Goal: Information Seeking & Learning: Learn about a topic

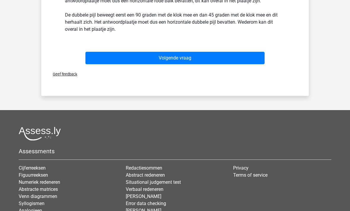
scroll to position [241, 0]
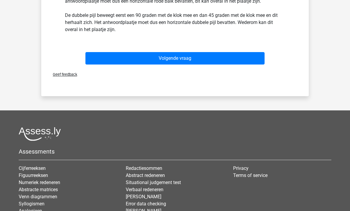
click at [204, 57] on button "Volgende vraag" at bounding box center [174, 58] width 179 height 12
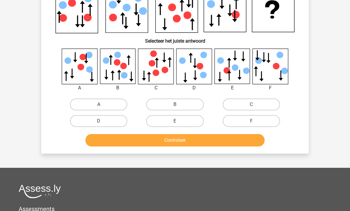
scroll to position [27, 0]
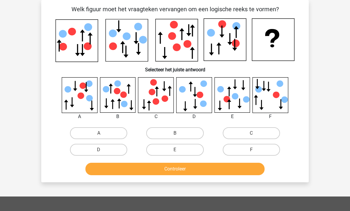
click at [160, 115] on div "C" at bounding box center [155, 116] width 45 height 7
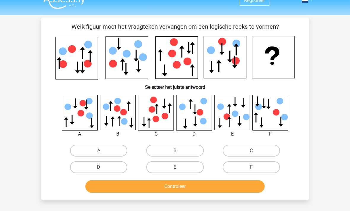
scroll to position [16, 0]
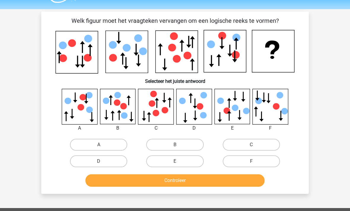
click at [245, 146] on label "C" at bounding box center [250, 145] width 57 height 12
click at [251, 146] on input "C" at bounding box center [253, 147] width 4 height 4
radio input "true"
click at [201, 181] on button "Controleer" at bounding box center [174, 180] width 179 height 12
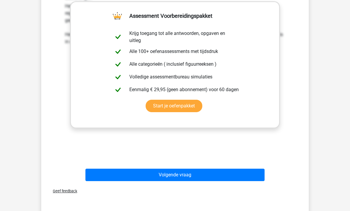
scroll to position [216, 0]
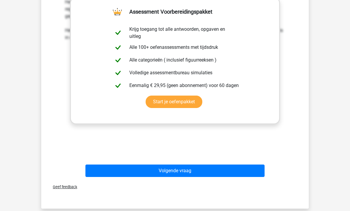
click at [186, 172] on button "Volgende vraag" at bounding box center [174, 171] width 179 height 12
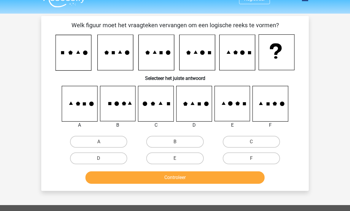
scroll to position [12, 0]
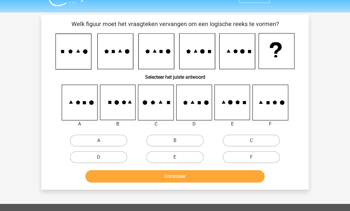
click at [68, 136] on div "A" at bounding box center [98, 141] width 71 height 12
click at [84, 137] on label "A" at bounding box center [98, 141] width 57 height 12
click at [99, 141] on input "A" at bounding box center [101, 143] width 4 height 4
radio input "true"
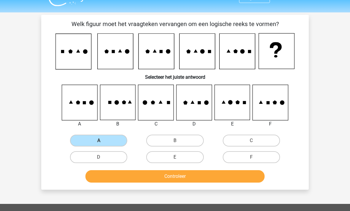
click at [102, 174] on button "Controleer" at bounding box center [174, 176] width 179 height 12
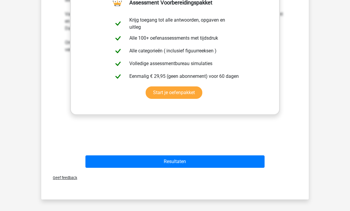
scroll to position [218, 0]
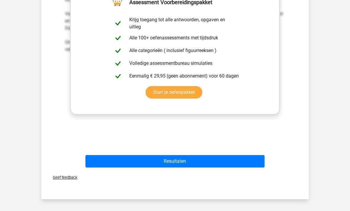
click at [227, 161] on button "Resultaten" at bounding box center [174, 161] width 179 height 12
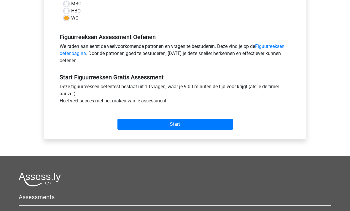
scroll to position [55, 0]
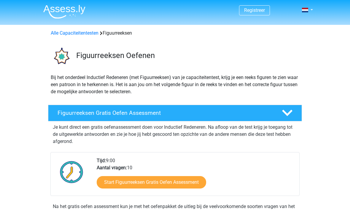
scroll to position [113, 0]
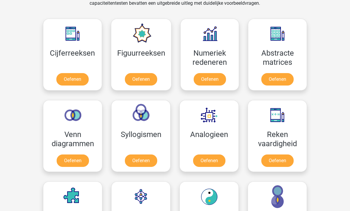
scroll to position [260, 0]
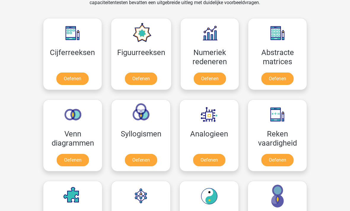
click at [214, 156] on link "Oefenen" at bounding box center [209, 160] width 32 height 12
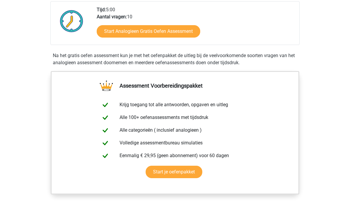
scroll to position [135, 0]
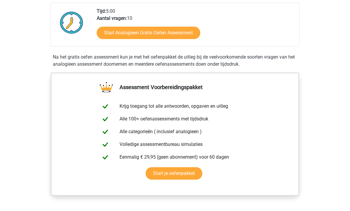
click at [174, 29] on link "Start Analogieen Gratis Oefen Assessment" at bounding box center [148, 33] width 103 height 12
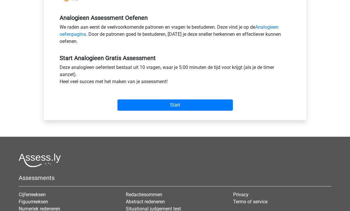
scroll to position [174, 0]
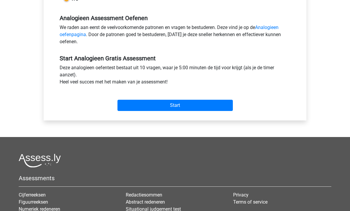
click at [185, 100] on input "Start" at bounding box center [174, 105] width 115 height 11
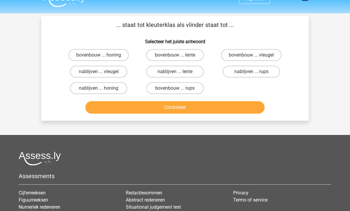
scroll to position [12, 0]
click at [187, 90] on label "bovenbouw ... rups" at bounding box center [174, 88] width 57 height 12
click at [179, 90] on input "bovenbouw ... rups" at bounding box center [177, 90] width 4 height 4
radio input "true"
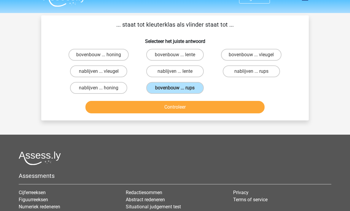
scroll to position [12, 0]
click at [185, 106] on button "Controleer" at bounding box center [174, 107] width 179 height 12
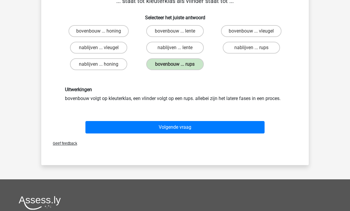
scroll to position [36, 0]
click at [187, 128] on button "Volgende vraag" at bounding box center [174, 127] width 179 height 12
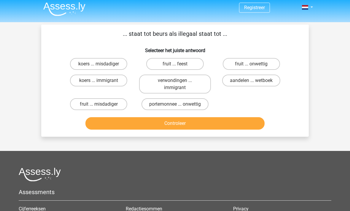
scroll to position [0, 0]
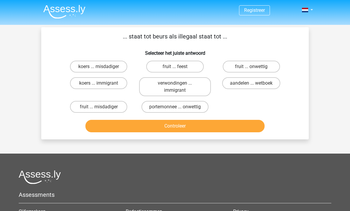
click at [191, 108] on label "portemonnee ... onwettig" at bounding box center [174, 107] width 67 height 12
click at [179, 108] on input "portemonnee ... onwettig" at bounding box center [177, 109] width 4 height 4
radio input "true"
click at [183, 128] on button "Controleer" at bounding box center [174, 126] width 179 height 12
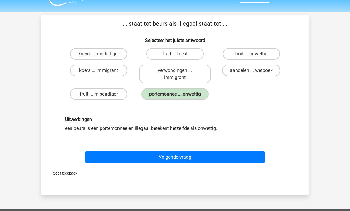
click at [179, 160] on button "Volgende vraag" at bounding box center [174, 157] width 179 height 12
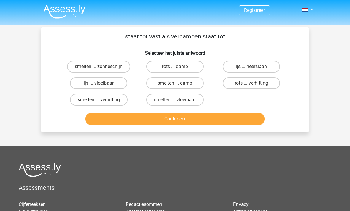
click at [297, 177] on div "Assessments Cijferreeksen Figuurreeksen Numeriek redeneren Abstracte matrices V…" at bounding box center [174, 213] width 321 height 100
click at [193, 100] on label "smelten ... vloeibaar" at bounding box center [174, 100] width 57 height 12
click at [179, 100] on input "smelten ... vloeibaar" at bounding box center [177, 102] width 4 height 4
radio input "true"
click at [188, 120] on button "Controleer" at bounding box center [174, 119] width 179 height 12
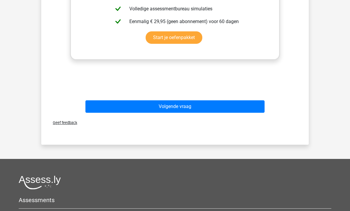
click at [209, 107] on button "Volgende vraag" at bounding box center [174, 106] width 179 height 12
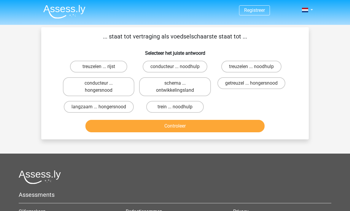
click at [271, 84] on label "getreuzel ... hongersnood" at bounding box center [251, 83] width 68 height 12
click at [255, 84] on input "getreuzel ... hongersnood" at bounding box center [253, 85] width 4 height 4
radio input "true"
click at [232, 128] on button "Controleer" at bounding box center [174, 126] width 179 height 12
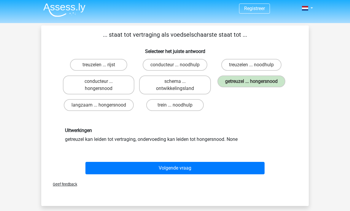
click at [217, 167] on button "Volgende vraag" at bounding box center [174, 168] width 179 height 12
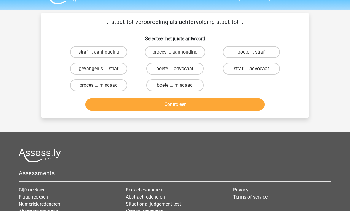
scroll to position [19, 0]
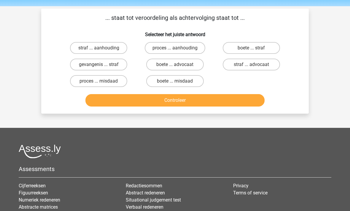
click at [187, 49] on label "proces ... aanhouding" at bounding box center [175, 48] width 60 height 12
click at [179, 49] on input "proces ... aanhouding" at bounding box center [177, 50] width 4 height 4
radio input "true"
click at [169, 100] on button "Controleer" at bounding box center [174, 100] width 179 height 12
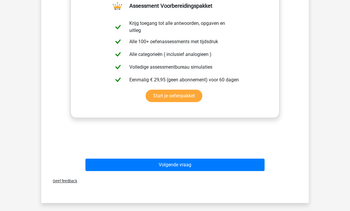
click at [189, 165] on button "Volgende vraag" at bounding box center [174, 165] width 179 height 12
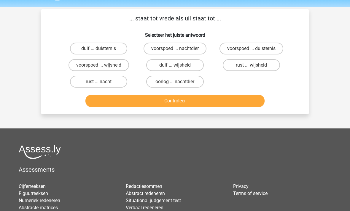
scroll to position [0, 0]
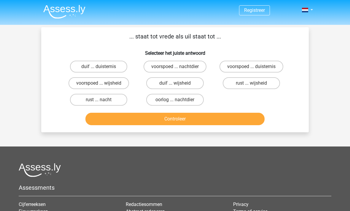
click at [190, 85] on label "duif ... wijsheid" at bounding box center [174, 83] width 57 height 12
click at [179, 85] on input "duif ... wijsheid" at bounding box center [177, 85] width 4 height 4
radio input "true"
click at [188, 118] on button "Controleer" at bounding box center [174, 119] width 179 height 12
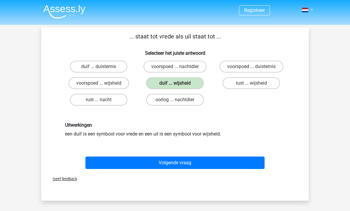
click at [184, 162] on button "Volgende vraag" at bounding box center [174, 163] width 179 height 12
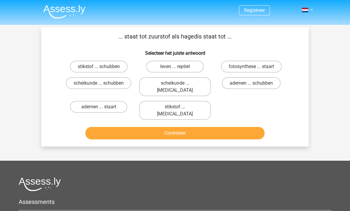
click at [174, 67] on label "leven ... reptiel" at bounding box center [174, 67] width 57 height 12
click at [175, 67] on input "leven ... reptiel" at bounding box center [177, 69] width 4 height 4
radio input "true"
click at [140, 127] on button "Controleer" at bounding box center [174, 133] width 179 height 12
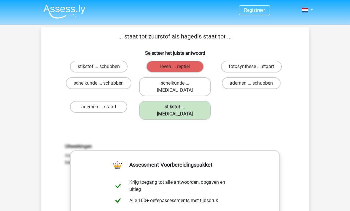
click at [241, 109] on div "... staat tot zuurstof als hagedis staat tot ... Selecteer het juiste antwoord …" at bounding box center [175, 182] width 262 height 301
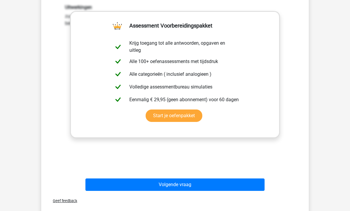
click at [196, 179] on button "Volgende vraag" at bounding box center [174, 185] width 179 height 12
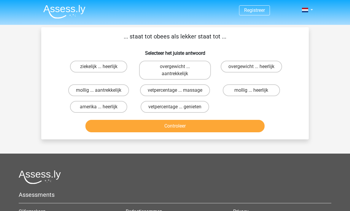
click at [264, 66] on label "overgewicht ... heerlijk" at bounding box center [250, 67] width 61 height 12
click at [255, 67] on input "overgewicht ... heerlijk" at bounding box center [253, 69] width 4 height 4
radio input "true"
click at [218, 123] on button "Controleer" at bounding box center [174, 126] width 179 height 12
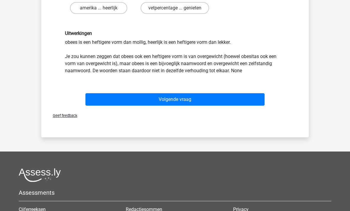
click at [238, 95] on button "Volgende vraag" at bounding box center [174, 100] width 179 height 12
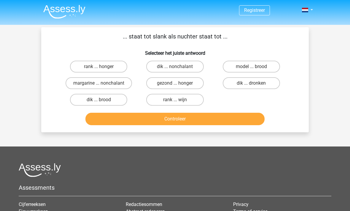
click at [268, 83] on label "dik ... dronken" at bounding box center [250, 83] width 57 height 12
click at [255, 83] on input "dik ... dronken" at bounding box center [253, 85] width 4 height 4
radio input "true"
click at [219, 120] on button "Controleer" at bounding box center [174, 119] width 179 height 12
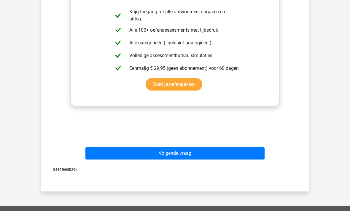
click at [203, 153] on button "Volgende vraag" at bounding box center [174, 153] width 179 height 12
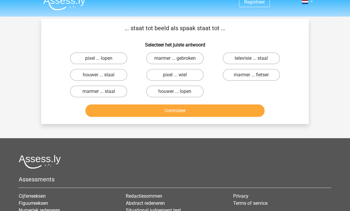
scroll to position [9, 0]
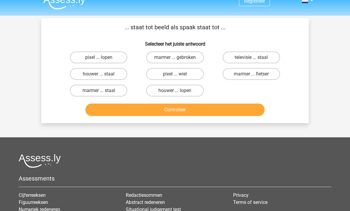
click at [185, 77] on label "pixel ... wiel" at bounding box center [174, 74] width 57 height 12
click at [179, 77] on input "pixel ... wiel" at bounding box center [177, 76] width 4 height 4
radio input "true"
click at [163, 112] on button "Controleer" at bounding box center [174, 110] width 179 height 12
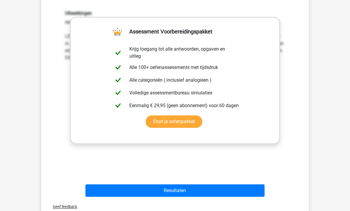
scroll to position [119, 0]
click at [137, 188] on button "Resultaten" at bounding box center [174, 191] width 179 height 12
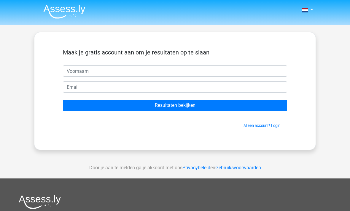
scroll to position [1, 0]
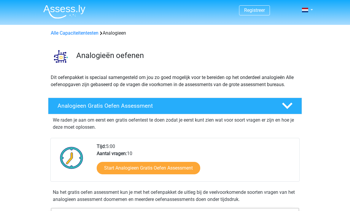
scroll to position [155, 0]
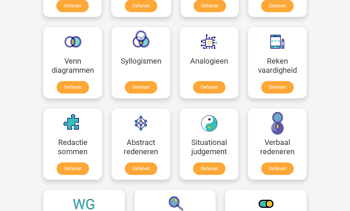
scroll to position [333, 0]
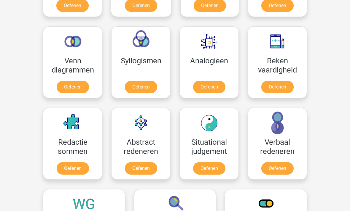
click at [279, 84] on link "Oefenen" at bounding box center [277, 87] width 32 height 12
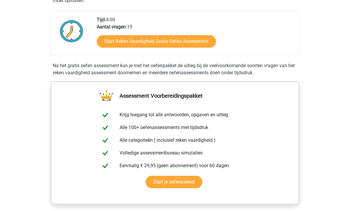
scroll to position [140, 0]
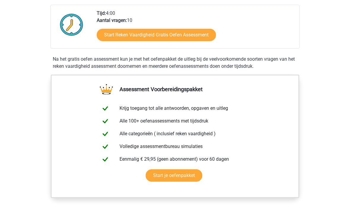
click at [194, 36] on link "Start Reken Vaardigheid Gratis Oefen Assessment" at bounding box center [156, 35] width 119 height 12
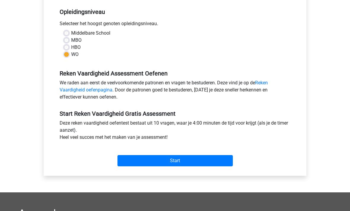
scroll to position [127, 0]
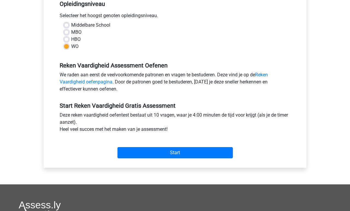
click at [209, 156] on input "Start" at bounding box center [174, 153] width 115 height 11
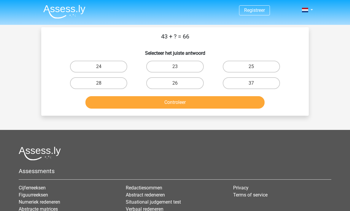
scroll to position [1, 0]
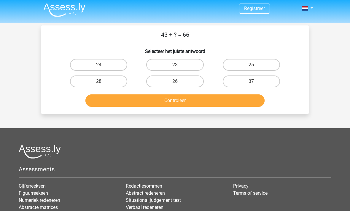
click at [181, 62] on label "23" at bounding box center [174, 65] width 57 height 12
click at [179, 65] on input "23" at bounding box center [177, 67] width 4 height 4
radio input "true"
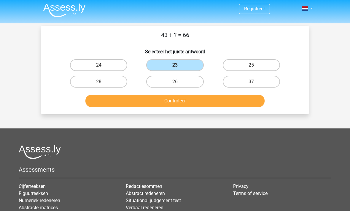
click at [189, 101] on button "Controleer" at bounding box center [174, 101] width 179 height 12
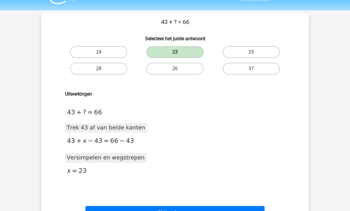
scroll to position [76, 0]
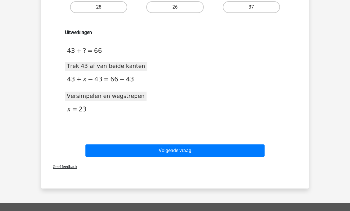
click at [191, 152] on button "Volgende vraag" at bounding box center [174, 151] width 179 height 12
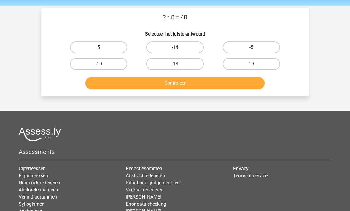
scroll to position [0, 0]
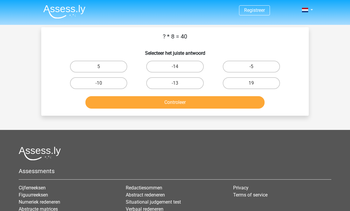
click at [100, 65] on label "5" at bounding box center [98, 67] width 57 height 12
click at [100, 67] on input "5" at bounding box center [101, 69] width 4 height 4
radio input "true"
click at [180, 104] on button "Controleer" at bounding box center [174, 102] width 179 height 12
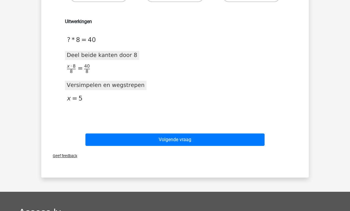
click at [186, 142] on button "Volgende vraag" at bounding box center [174, 140] width 179 height 12
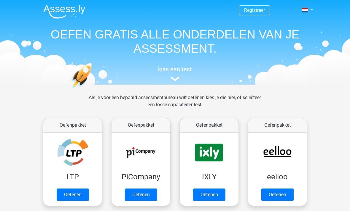
scroll to position [352, 0]
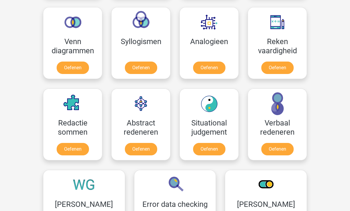
click at [78, 67] on link "Oefenen" at bounding box center [73, 68] width 32 height 12
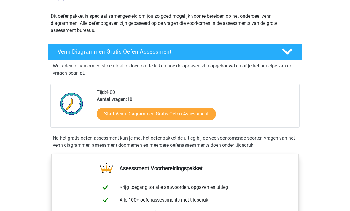
scroll to position [94, 0]
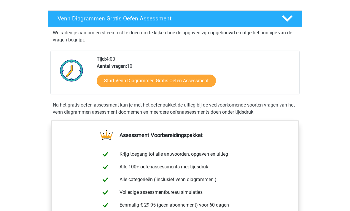
click at [194, 81] on link "Start Venn Diagrammen Gratis Oefen Assessment" at bounding box center [156, 81] width 119 height 12
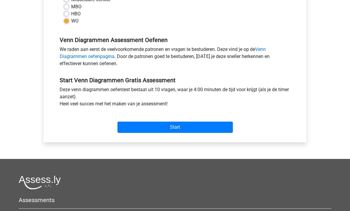
scroll to position [153, 0]
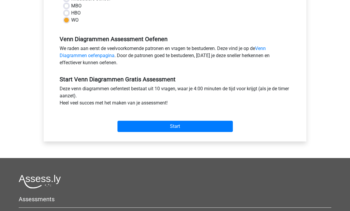
click at [186, 124] on input "Start" at bounding box center [174, 126] width 115 height 11
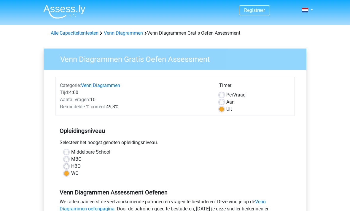
scroll to position [172, 0]
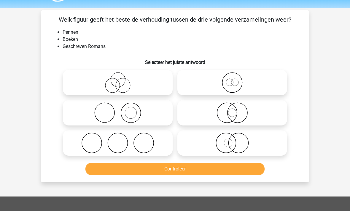
scroll to position [17, 0]
click at [138, 113] on icon at bounding box center [117, 113] width 105 height 21
click at [121, 110] on input "radio" at bounding box center [120, 108] width 4 height 4
radio input "true"
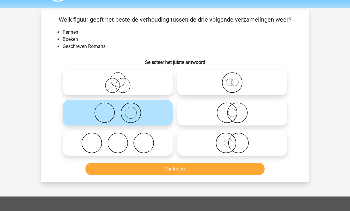
click at [168, 171] on button "Controleer" at bounding box center [174, 169] width 179 height 12
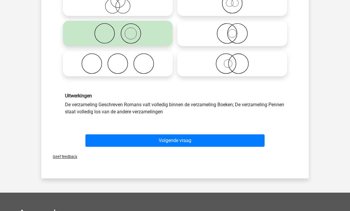
scroll to position [100, 0]
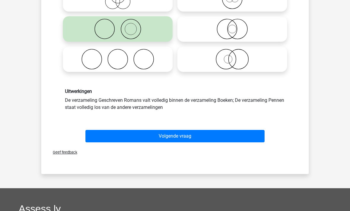
click at [191, 135] on button "Volgende vraag" at bounding box center [174, 136] width 179 height 12
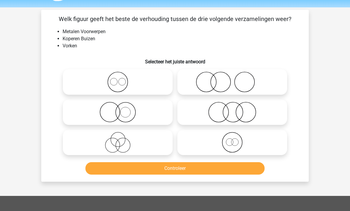
scroll to position [8, 0]
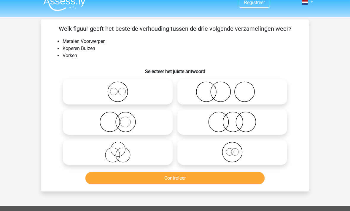
click at [131, 124] on icon at bounding box center [117, 122] width 105 height 21
click at [121, 119] on input "radio" at bounding box center [120, 117] width 4 height 4
radio input "true"
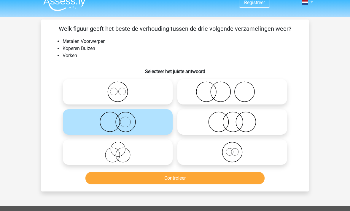
click at [185, 179] on button "Controleer" at bounding box center [174, 178] width 179 height 12
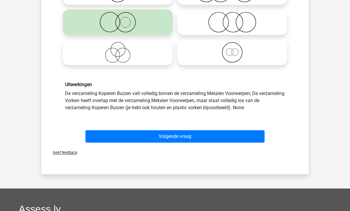
click at [209, 136] on button "Volgende vraag" at bounding box center [174, 137] width 179 height 12
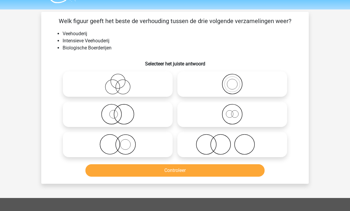
scroll to position [15, 0]
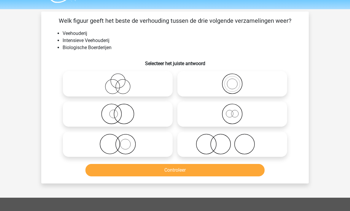
click at [130, 114] on icon at bounding box center [117, 114] width 105 height 21
click at [121, 111] on input "radio" at bounding box center [120, 110] width 4 height 4
radio input "true"
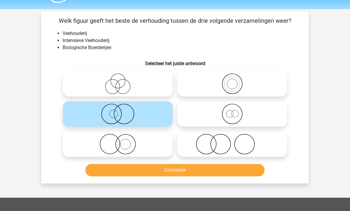
scroll to position [16, 0]
click at [160, 171] on button "Controleer" at bounding box center [174, 170] width 179 height 12
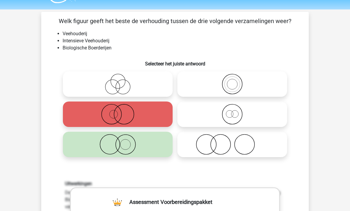
scroll to position [15, 0]
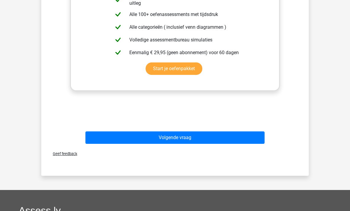
click at [199, 138] on button "Volgende vraag" at bounding box center [174, 138] width 179 height 12
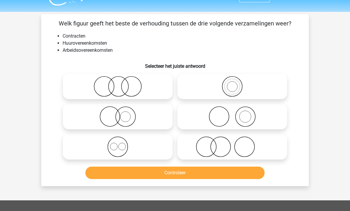
scroll to position [13, 0]
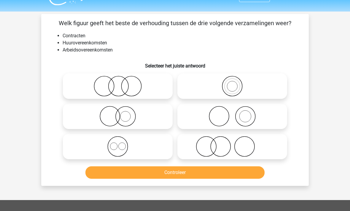
click at [120, 146] on icon at bounding box center [117, 147] width 105 height 21
click at [120, 144] on input "radio" at bounding box center [120, 142] width 4 height 4
radio input "true"
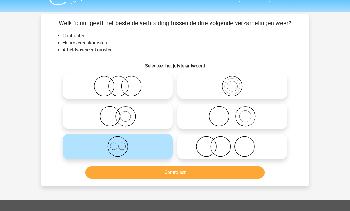
scroll to position [13, 0]
click at [137, 172] on button "Controleer" at bounding box center [174, 172] width 179 height 12
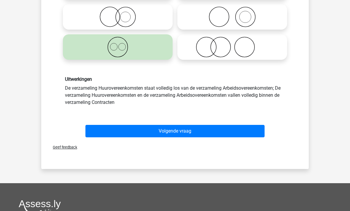
click at [166, 130] on button "Volgende vraag" at bounding box center [174, 131] width 179 height 12
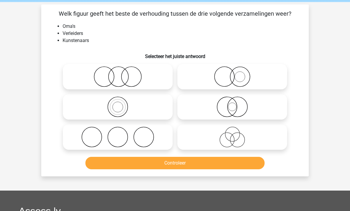
scroll to position [21, 0]
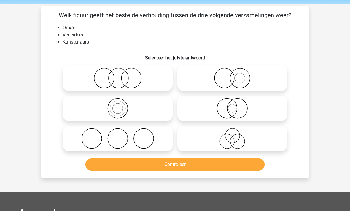
click at [226, 138] on icon at bounding box center [232, 138] width 105 height 21
click at [232, 136] on input "radio" at bounding box center [234, 134] width 4 height 4
radio input "true"
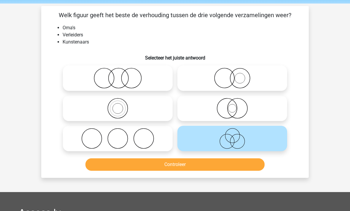
click at [214, 164] on button "Controleer" at bounding box center [174, 164] width 179 height 12
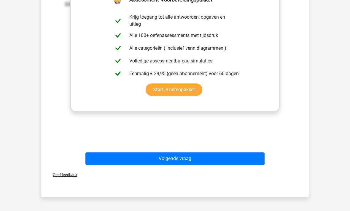
click at [204, 158] on button "Volgende vraag" at bounding box center [174, 159] width 179 height 12
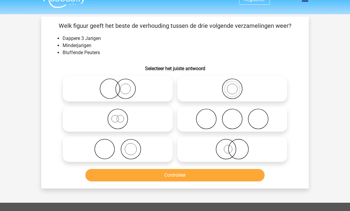
scroll to position [11, 0]
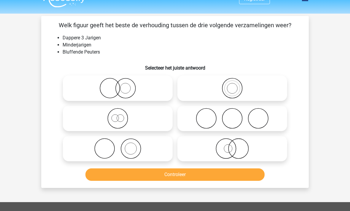
click at [122, 117] on icon at bounding box center [117, 118] width 105 height 21
click at [121, 116] on input "radio" at bounding box center [120, 114] width 4 height 4
radio input "true"
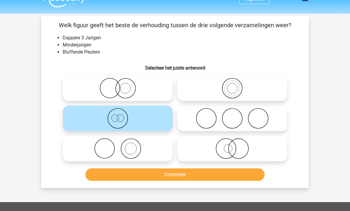
scroll to position [11, 0]
click at [184, 179] on button "Controleer" at bounding box center [174, 175] width 179 height 12
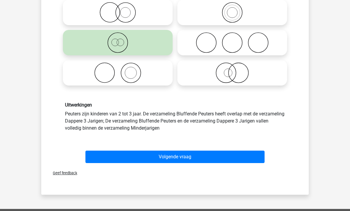
scroll to position [94, 0]
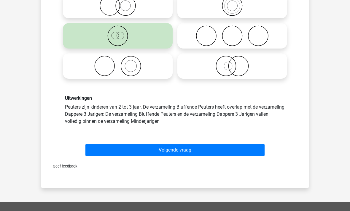
click at [194, 151] on button "Volgende vraag" at bounding box center [174, 150] width 179 height 12
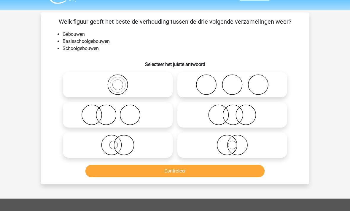
scroll to position [17, 0]
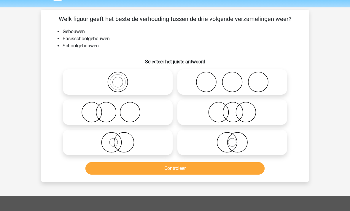
click at [124, 81] on icon at bounding box center [117, 82] width 105 height 21
click at [121, 79] on input "radio" at bounding box center [120, 77] width 4 height 4
radio input "true"
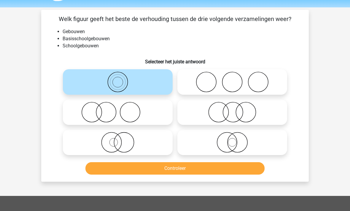
click at [178, 168] on button "Controleer" at bounding box center [174, 168] width 179 height 12
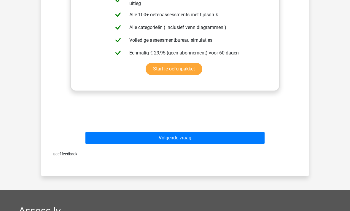
click at [199, 139] on button "Volgende vraag" at bounding box center [174, 138] width 179 height 12
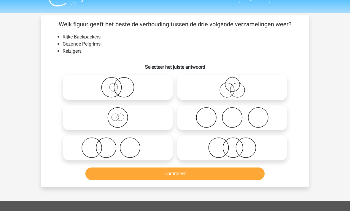
scroll to position [2, 0]
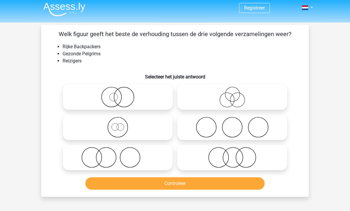
click at [120, 126] on icon at bounding box center [117, 127] width 105 height 21
click at [120, 124] on input "radio" at bounding box center [120, 123] width 4 height 4
radio input "true"
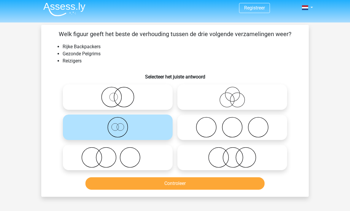
click at [180, 180] on button "Controleer" at bounding box center [174, 183] width 179 height 12
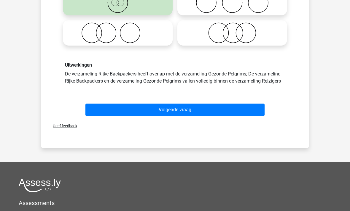
scroll to position [127, 0]
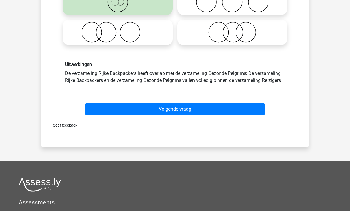
click at [137, 109] on button "Volgende vraag" at bounding box center [174, 109] width 179 height 12
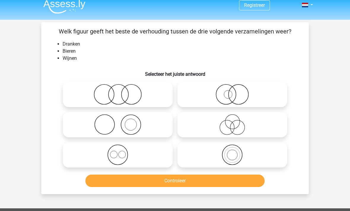
scroll to position [4, 0]
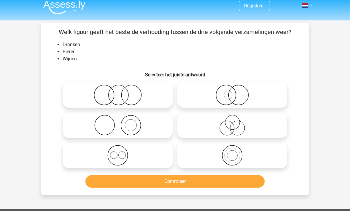
click at [118, 153] on input "radio" at bounding box center [120, 151] width 4 height 4
radio input "true"
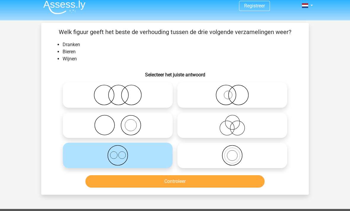
scroll to position [4, 0]
click at [193, 183] on button "Controleer" at bounding box center [174, 181] width 179 height 12
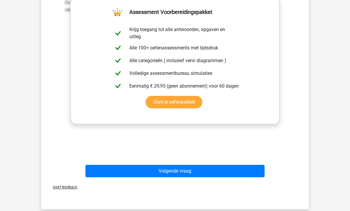
click at [186, 172] on button "Volgende vraag" at bounding box center [174, 171] width 179 height 12
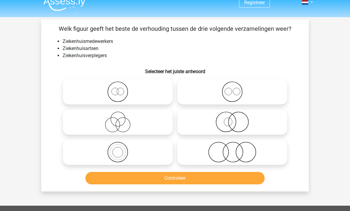
scroll to position [8, 0]
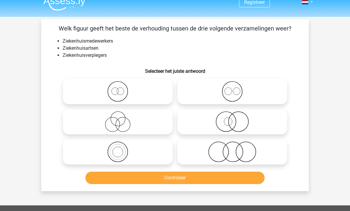
click at [233, 95] on icon at bounding box center [232, 91] width 105 height 21
click at [233, 89] on input "radio" at bounding box center [234, 87] width 4 height 4
radio input "true"
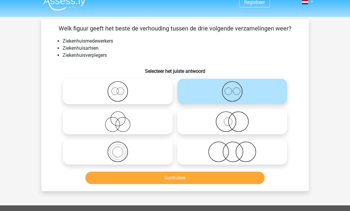
scroll to position [8, 0]
click at [190, 180] on button "Controleer" at bounding box center [174, 178] width 179 height 12
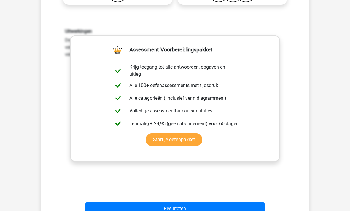
scroll to position [169, 0]
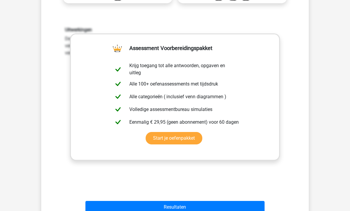
click at [180, 208] on button "Resultaten" at bounding box center [174, 207] width 179 height 12
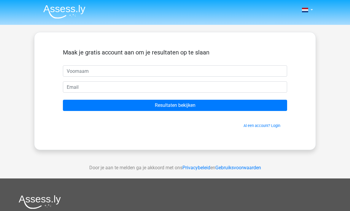
scroll to position [0, 0]
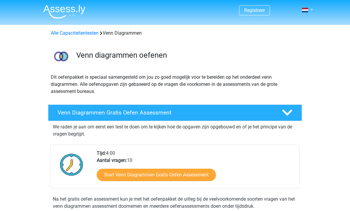
scroll to position [113, 0]
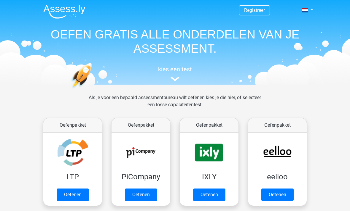
scroll to position [352, 0]
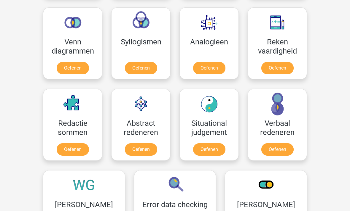
click at [145, 68] on link "Oefenen" at bounding box center [141, 68] width 32 height 12
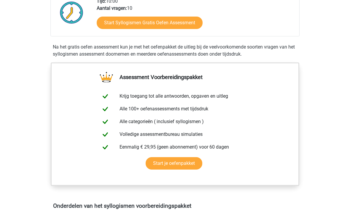
scroll to position [125, 0]
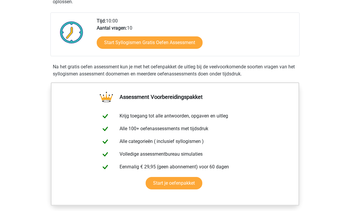
click at [190, 44] on link "Start Syllogismen Gratis Oefen Assessment" at bounding box center [150, 43] width 106 height 12
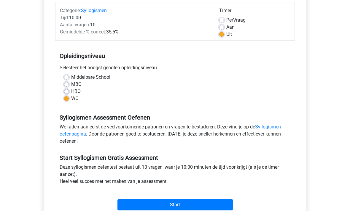
scroll to position [101, 0]
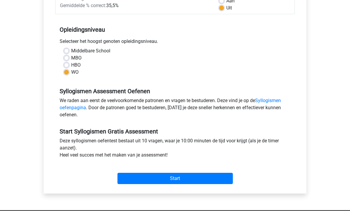
click at [137, 177] on input "Start" at bounding box center [174, 178] width 115 height 11
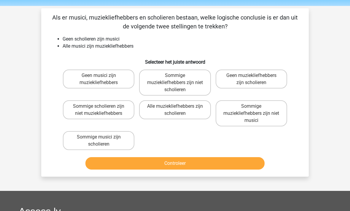
scroll to position [28, 0]
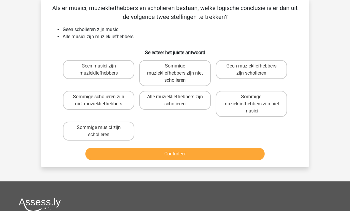
click at [62, 151] on div "Controleer" at bounding box center [174, 155] width 229 height 15
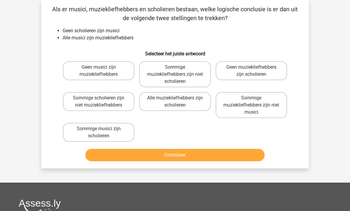
scroll to position [27, 0]
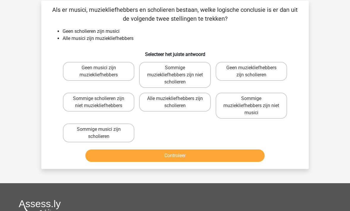
click at [238, 111] on label "Sommige muziekliefhebbers zijn niet musici" at bounding box center [250, 106] width 71 height 26
click at [251, 103] on input "Sommige muziekliefhebbers zijn niet musici" at bounding box center [253, 101] width 4 height 4
radio input "true"
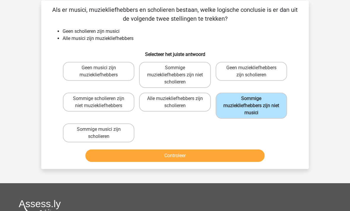
click at [113, 68] on label "Geen musici zijn muziekliefhebbers" at bounding box center [98, 71] width 71 height 19
click at [103, 68] on input "Geen musici zijn muziekliefhebbers" at bounding box center [101, 70] width 4 height 4
radio input "true"
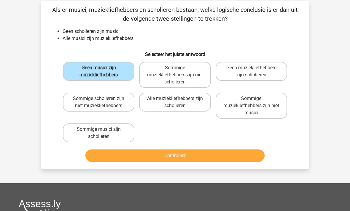
click at [172, 156] on button "Controleer" at bounding box center [174, 156] width 179 height 12
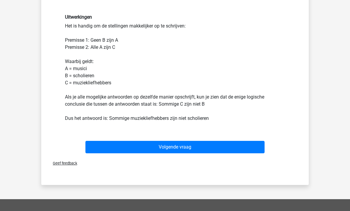
scroll to position [193, 0]
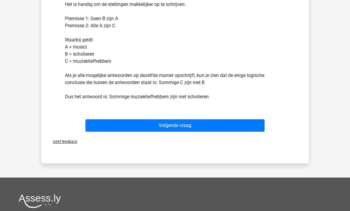
click at [193, 127] on button "Volgende vraag" at bounding box center [174, 125] width 179 height 12
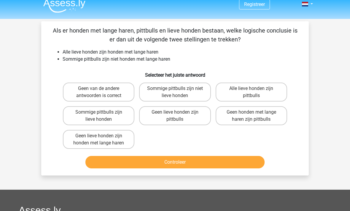
scroll to position [6, 0]
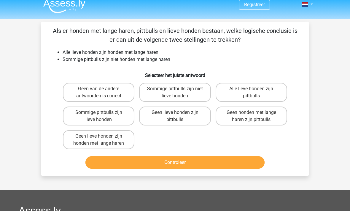
click at [177, 90] on input "Sommige pittbulls zijn niet lieve honden" at bounding box center [177, 91] width 4 height 4
radio input "true"
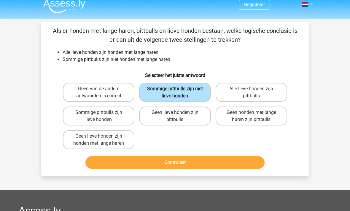
click at [187, 163] on button "Controleer" at bounding box center [174, 162] width 179 height 12
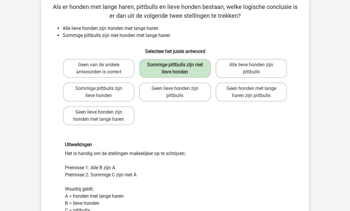
scroll to position [30, 0]
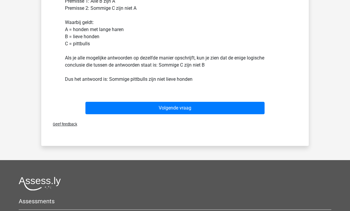
click at [225, 108] on button "Volgende vraag" at bounding box center [174, 108] width 179 height 12
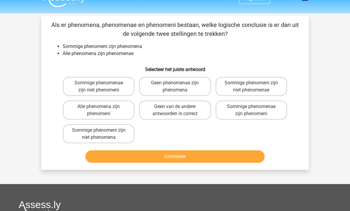
scroll to position [12, 0]
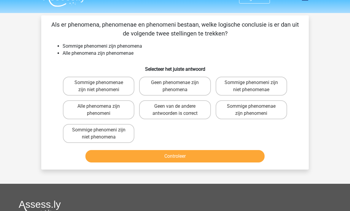
click at [277, 114] on label "Sommige phenomenae zijn phenomeni" at bounding box center [250, 110] width 71 height 19
click at [255, 111] on input "Sommige phenomenae zijn phenomeni" at bounding box center [253, 109] width 4 height 4
radio input "true"
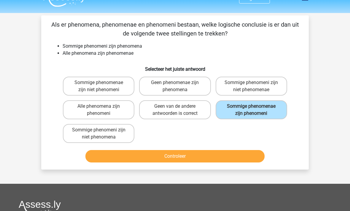
scroll to position [12, 0]
click at [263, 112] on label "Sommige phenomenae zijn phenomeni" at bounding box center [250, 109] width 71 height 19
click at [255, 110] on input "Sommige phenomenae zijn phenomeni" at bounding box center [253, 108] width 4 height 4
click at [228, 157] on button "Controleer" at bounding box center [174, 156] width 179 height 12
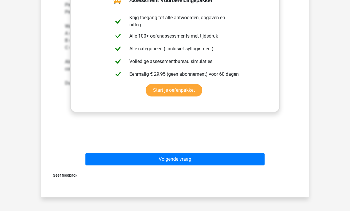
click at [241, 159] on button "Volgende vraag" at bounding box center [174, 159] width 179 height 12
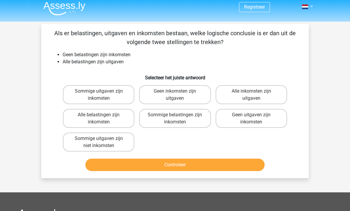
scroll to position [4, 0]
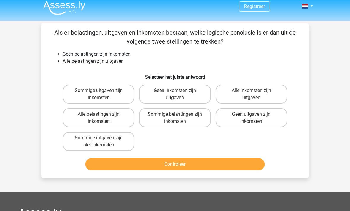
click at [255, 119] on label "Geen uitgaven zijn inkomsten" at bounding box center [250, 117] width 71 height 19
click at [255, 118] on input "Geen uitgaven zijn inkomsten" at bounding box center [253, 116] width 4 height 4
radio input "true"
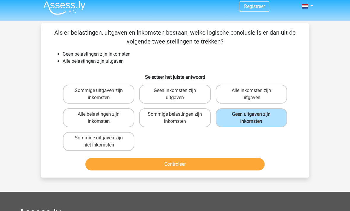
click at [201, 164] on button "Controleer" at bounding box center [174, 164] width 179 height 12
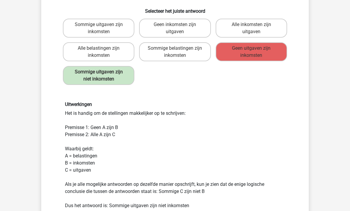
scroll to position [71, 0]
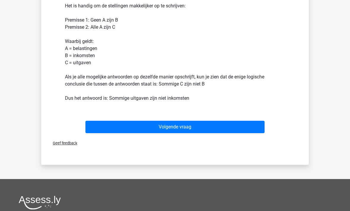
click at [213, 127] on button "Volgende vraag" at bounding box center [174, 127] width 179 height 12
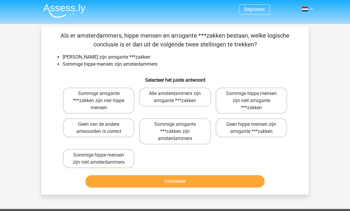
scroll to position [0, 0]
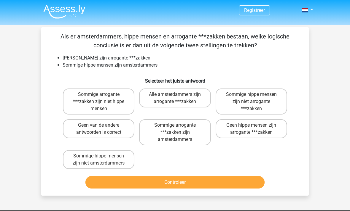
click at [76, 161] on label "Sommige hippe mensen zijn niet amsterdammers" at bounding box center [98, 159] width 71 height 19
click at [99, 160] on input "Sommige hippe mensen zijn niet amsterdammers" at bounding box center [101, 158] width 4 height 4
radio input "true"
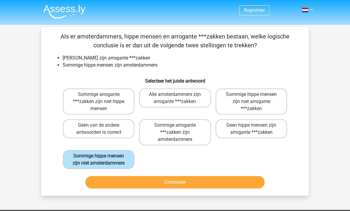
click at [185, 185] on button "Controleer" at bounding box center [174, 182] width 179 height 12
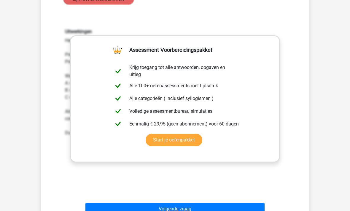
scroll to position [228, 0]
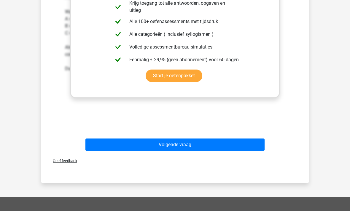
click at [200, 144] on button "Volgende vraag" at bounding box center [174, 145] width 179 height 12
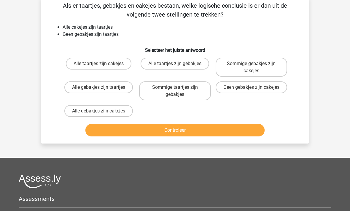
scroll to position [27, 0]
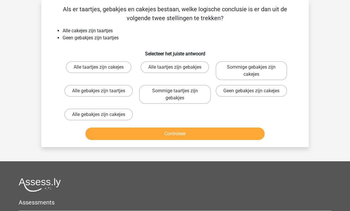
click at [266, 67] on label "Sommige gebakjes zijn cakejes" at bounding box center [250, 70] width 71 height 19
click at [255, 67] on input "Sommige gebakjes zijn cakejes" at bounding box center [253, 69] width 4 height 4
radio input "true"
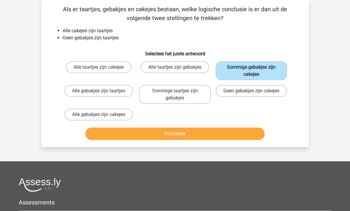
click at [214, 134] on button "Controleer" at bounding box center [174, 134] width 179 height 12
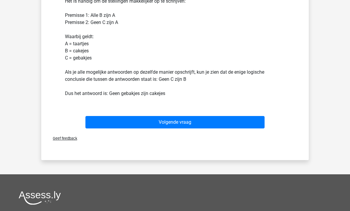
click at [199, 124] on button "Volgende vraag" at bounding box center [174, 122] width 179 height 12
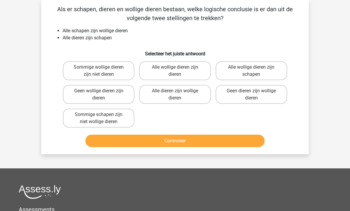
click at [181, 93] on label "Alle dieren zijn wollige dieren" at bounding box center [174, 94] width 71 height 19
click at [179, 93] on input "Alle dieren zijn wollige dieren" at bounding box center [177, 93] width 4 height 4
radio input "true"
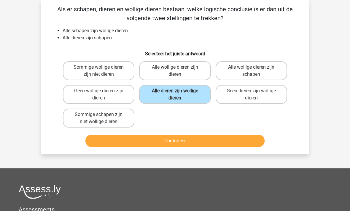
click at [196, 145] on button "Controleer" at bounding box center [174, 141] width 179 height 12
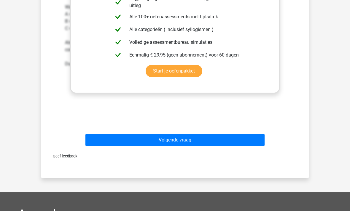
click at [192, 140] on button "Volgende vraag" at bounding box center [174, 140] width 179 height 12
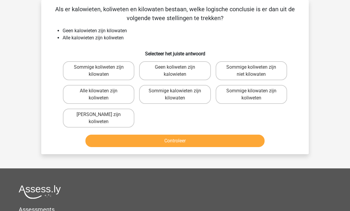
click at [162, 93] on label "Sommige kalowieten zijn kilowaten" at bounding box center [174, 94] width 71 height 19
click at [175, 93] on input "Sommige kalowieten zijn kilowaten" at bounding box center [177, 93] width 4 height 4
radio input "true"
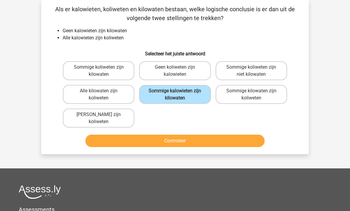
click at [176, 142] on button "Controleer" at bounding box center [174, 141] width 179 height 12
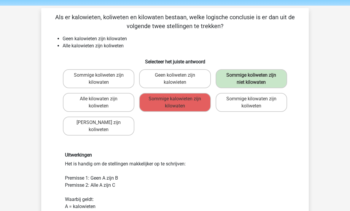
scroll to position [25, 0]
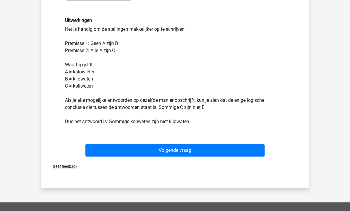
click at [185, 148] on button "Volgende vraag" at bounding box center [174, 150] width 179 height 12
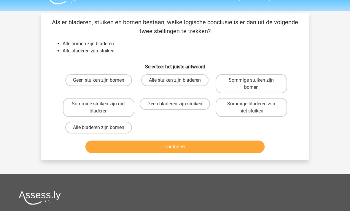
scroll to position [14, 0]
click at [261, 86] on label "Sommige stuiken zijn bomen" at bounding box center [250, 83] width 71 height 19
click at [255, 84] on input "Sommige stuiken zijn bomen" at bounding box center [253, 82] width 4 height 4
radio input "true"
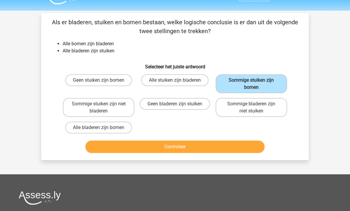
click at [209, 148] on button "Controleer" at bounding box center [174, 147] width 179 height 12
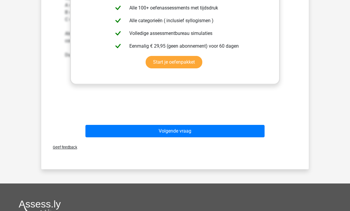
click at [192, 130] on button "Volgende vraag" at bounding box center [174, 131] width 179 height 12
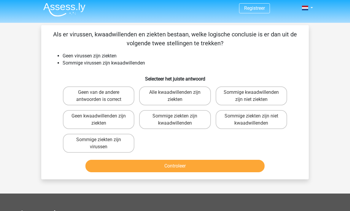
scroll to position [2, 0]
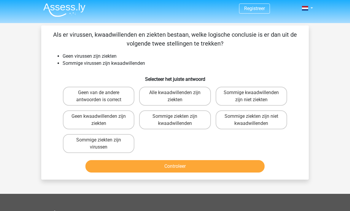
click at [113, 95] on label "Geen van de andere antwoorden is correct" at bounding box center [98, 96] width 71 height 19
click at [103, 95] on input "Geen van de andere antwoorden is correct" at bounding box center [101, 95] width 4 height 4
radio input "true"
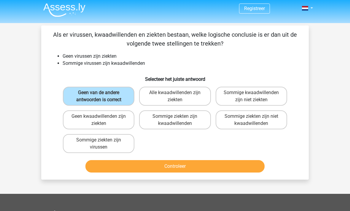
click at [178, 167] on button "Controleer" at bounding box center [174, 166] width 179 height 12
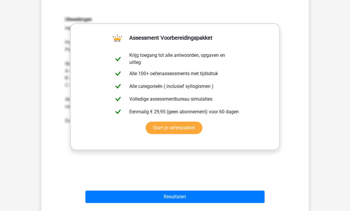
scroll to position [163, 0]
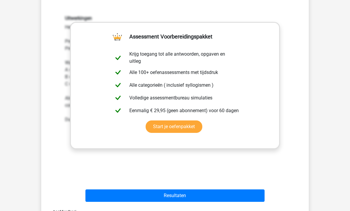
click at [198, 201] on button "Resultaten" at bounding box center [174, 196] width 179 height 12
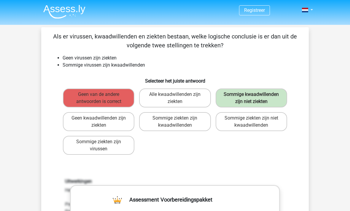
scroll to position [182, 0]
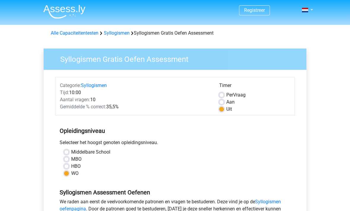
scroll to position [120, 0]
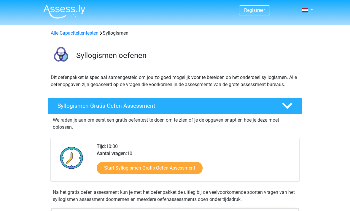
scroll to position [126, 0]
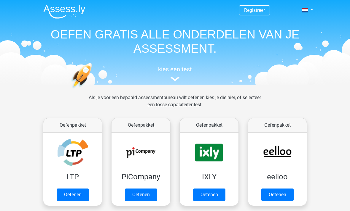
scroll to position [352, 0]
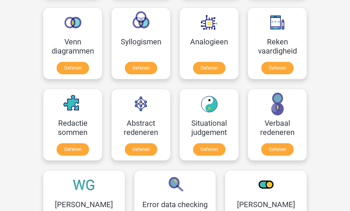
click at [215, 68] on link "Oefenen" at bounding box center [209, 68] width 32 height 12
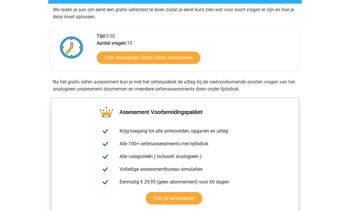
scroll to position [111, 0]
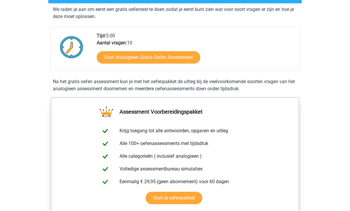
click at [172, 58] on link "Start Analogieen Gratis Oefen Assessment" at bounding box center [148, 57] width 103 height 12
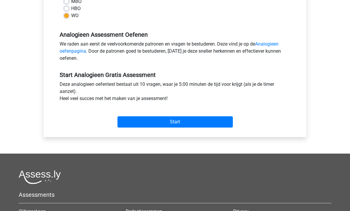
scroll to position [158, 0]
click at [181, 117] on input "Start" at bounding box center [174, 121] width 115 height 11
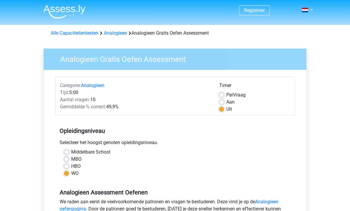
scroll to position [177, 0]
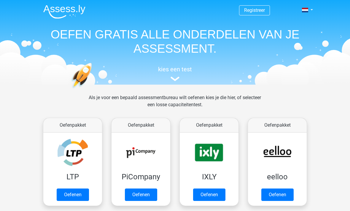
scroll to position [352, 0]
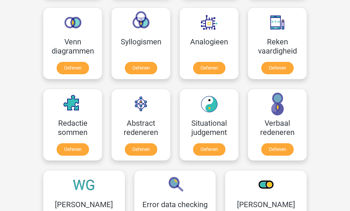
click at [284, 65] on link "Oefenen" at bounding box center [277, 68] width 32 height 12
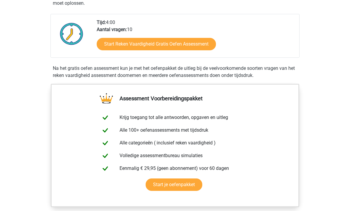
scroll to position [94, 0]
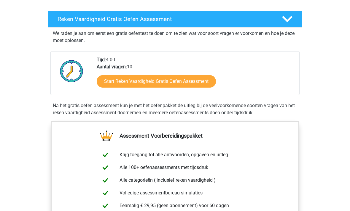
click at [199, 80] on link "Start Reken Vaardigheid Gratis Oefen Assessment" at bounding box center [156, 82] width 119 height 12
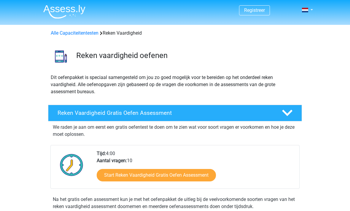
scroll to position [94, 0]
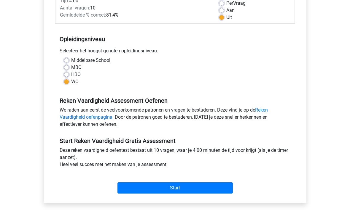
scroll to position [114, 0]
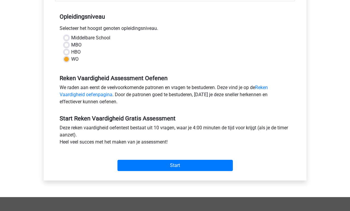
click at [182, 166] on input "Start" at bounding box center [174, 165] width 115 height 11
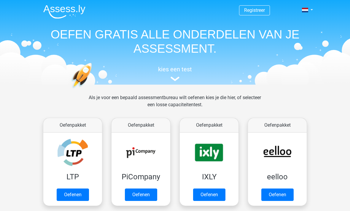
scroll to position [352, 0]
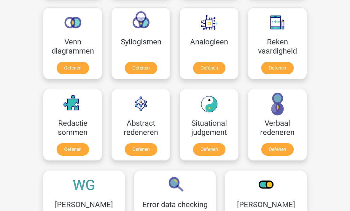
click at [76, 147] on link "Oefenen" at bounding box center [73, 149] width 32 height 12
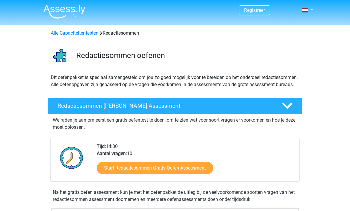
click at [237, 109] on div "Redactiesommen Gratis Oefen Assessment" at bounding box center [175, 106] width 254 height 17
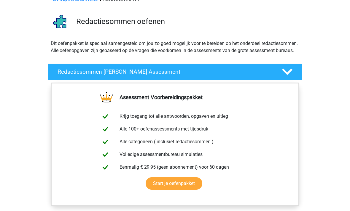
scroll to position [34, 0]
click at [270, 75] on h4 "Redactiesommen Gratis Oefen Assessment" at bounding box center [164, 71] width 214 height 7
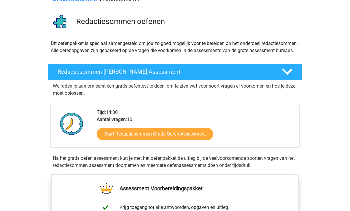
click at [204, 140] on link "Start Redactiesommen Gratis Oefen Assessment" at bounding box center [155, 134] width 116 height 12
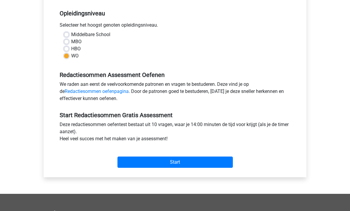
scroll to position [136, 0]
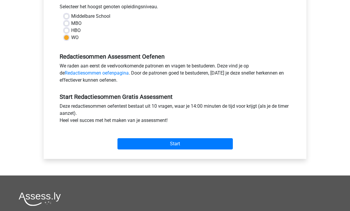
click at [212, 144] on input "Start" at bounding box center [174, 144] width 115 height 11
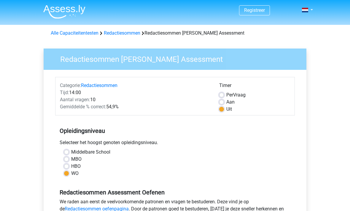
scroll to position [155, 0]
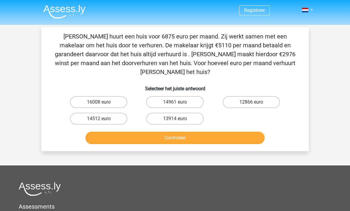
click at [184, 96] on label "14961 euro" at bounding box center [174, 102] width 57 height 12
click at [179, 102] on input "14961 euro" at bounding box center [177, 104] width 4 height 4
radio input "true"
click at [188, 132] on button "Controleer" at bounding box center [174, 138] width 179 height 12
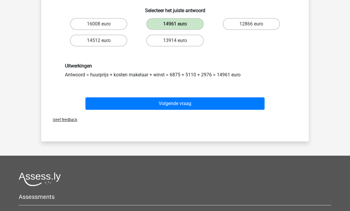
click at [216, 97] on button "Volgende vraag" at bounding box center [174, 103] width 179 height 12
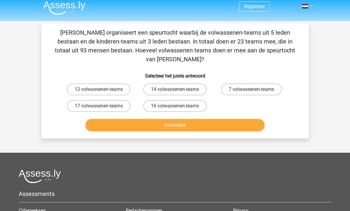
scroll to position [4, 0]
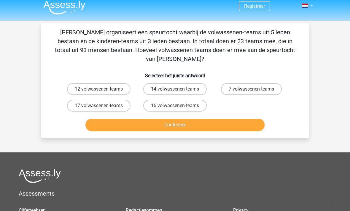
click at [111, 83] on label "12 volwassenen-teams" at bounding box center [98, 89] width 63 height 12
click at [103, 89] on input "12 volwassenen-teams" at bounding box center [101, 91] width 4 height 4
radio input "true"
click at [189, 119] on button "Controleer" at bounding box center [174, 125] width 179 height 12
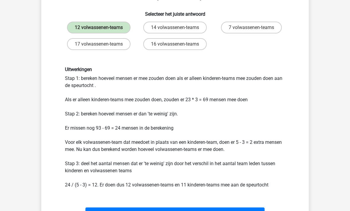
scroll to position [66, 0]
click at [172, 208] on button "Volgende vraag" at bounding box center [174, 214] width 179 height 12
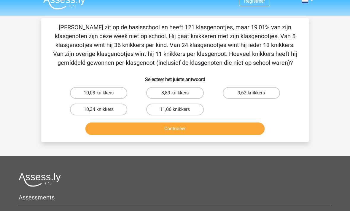
scroll to position [0, 0]
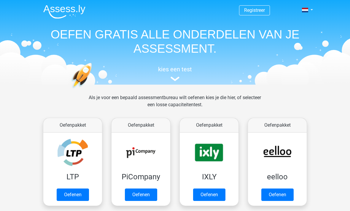
scroll to position [352, 0]
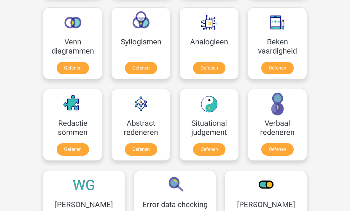
click at [150, 149] on link "Oefenen" at bounding box center [141, 149] width 32 height 12
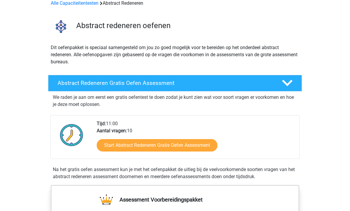
scroll to position [41, 0]
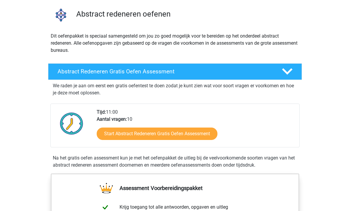
click at [203, 130] on link "Start Abstract Redeneren Gratis Oefen Assessment" at bounding box center [157, 134] width 121 height 12
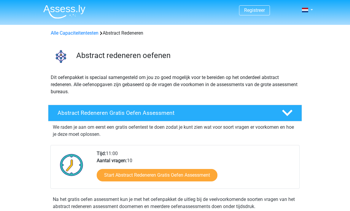
scroll to position [60, 0]
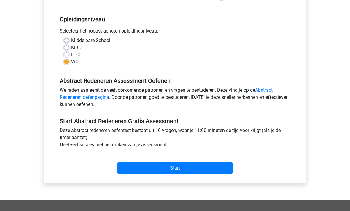
scroll to position [119, 0]
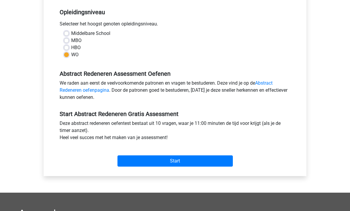
click at [186, 161] on input "Start" at bounding box center [174, 161] width 115 height 11
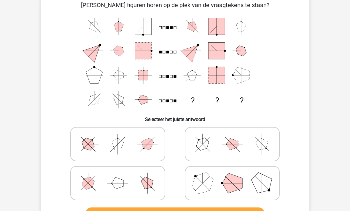
scroll to position [31, 0]
click at [232, 196] on icon at bounding box center [232, 184] width 89 height 30
click at [232, 176] on input "radio" at bounding box center [234, 174] width 4 height 4
radio input "true"
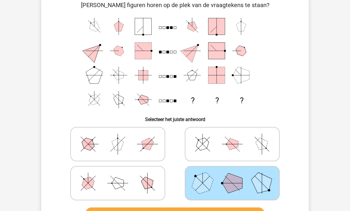
click at [298, 109] on div "? ? ?" at bounding box center [175, 63] width 248 height 98
click at [224, 211] on button "Controleer" at bounding box center [174, 214] width 179 height 12
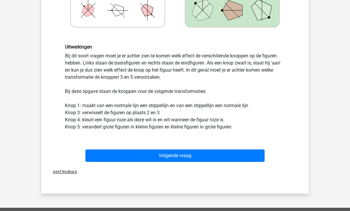
scroll to position [224, 0]
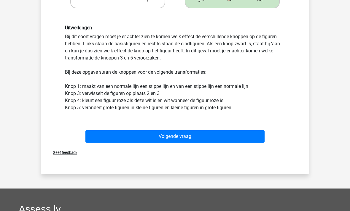
click at [201, 140] on button "Volgende vraag" at bounding box center [174, 136] width 179 height 12
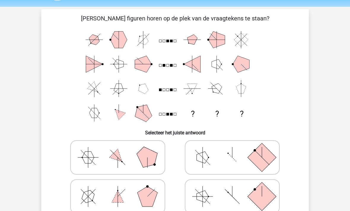
scroll to position [18, 0]
click at [98, 201] on icon at bounding box center [117, 197] width 89 height 30
click at [118, 189] on input "radio" at bounding box center [120, 187] width 4 height 4
radio input "true"
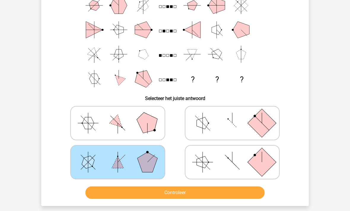
click at [169, 191] on button "Controleer" at bounding box center [174, 193] width 179 height 12
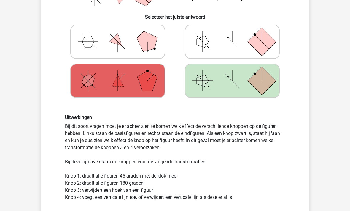
scroll to position [130, 0]
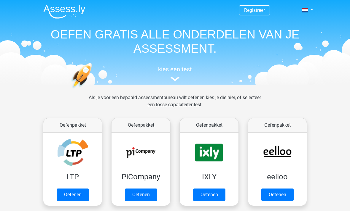
scroll to position [352, 0]
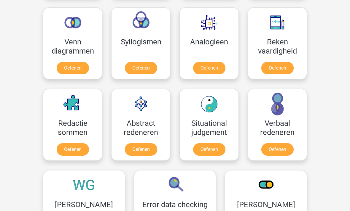
click at [214, 147] on link "Oefenen" at bounding box center [209, 149] width 32 height 12
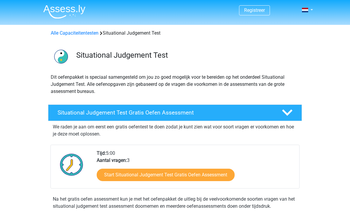
click at [211, 175] on link "Start Situational Judgement Test Gratis Oefen Assessment" at bounding box center [166, 175] width 138 height 12
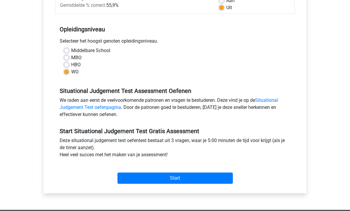
scroll to position [101, 0]
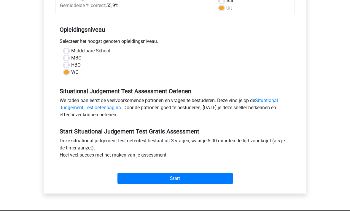
click at [187, 174] on input "Start" at bounding box center [174, 178] width 115 height 11
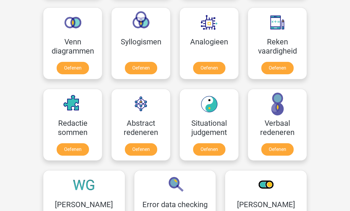
scroll to position [352, 0]
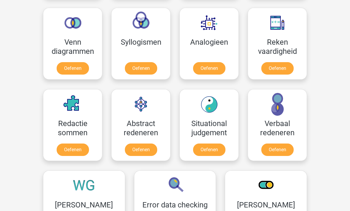
click at [283, 149] on link "Oefenen" at bounding box center [277, 150] width 32 height 12
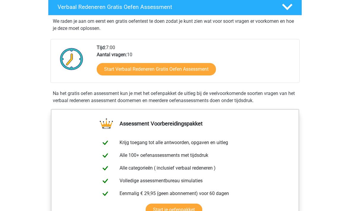
click at [193, 68] on link "Start Verbaal Redeneren Gratis Oefen Assessment" at bounding box center [156, 69] width 119 height 12
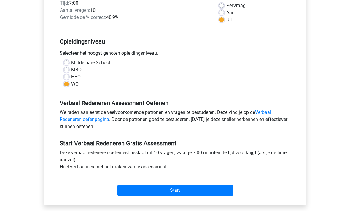
scroll to position [103, 0]
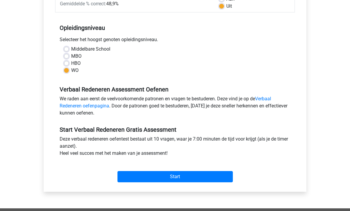
click at [210, 177] on input "Start" at bounding box center [174, 176] width 115 height 11
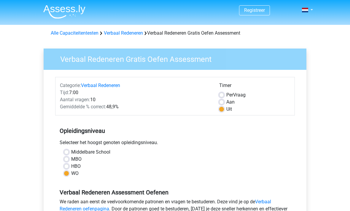
scroll to position [122, 0]
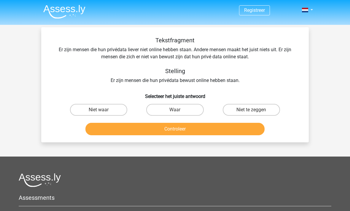
click at [171, 112] on label "Waar" at bounding box center [174, 110] width 57 height 12
click at [175, 112] on input "Waar" at bounding box center [177, 112] width 4 height 4
radio input "true"
click at [158, 131] on button "Controleer" at bounding box center [174, 129] width 179 height 12
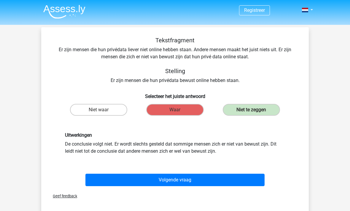
click at [188, 182] on button "Volgende vraag" at bounding box center [174, 180] width 179 height 12
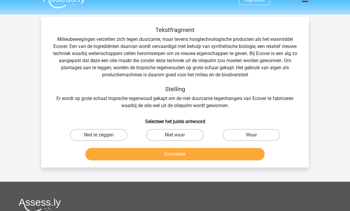
scroll to position [6, 0]
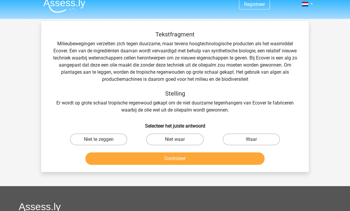
click at [252, 140] on label "Waar" at bounding box center [250, 140] width 57 height 12
click at [252, 140] on input "Waar" at bounding box center [253, 142] width 4 height 4
radio input "true"
click at [214, 160] on button "Controleer" at bounding box center [174, 159] width 179 height 12
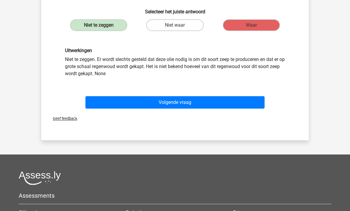
scroll to position [120, 0]
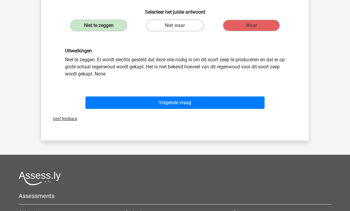
click at [95, 102] on button "Volgende vraag" at bounding box center [174, 103] width 179 height 12
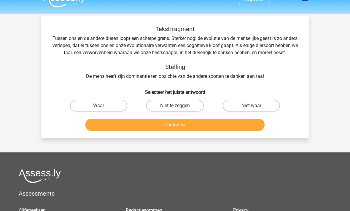
scroll to position [11, 0]
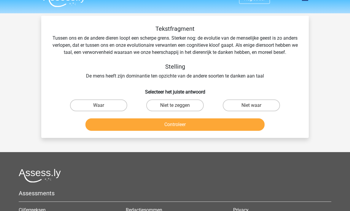
click at [250, 112] on label "Niet waar" at bounding box center [250, 106] width 57 height 12
click at [251, 110] on input "Niet waar" at bounding box center [253, 108] width 4 height 4
radio input "true"
click at [223, 131] on button "Controleer" at bounding box center [174, 125] width 179 height 12
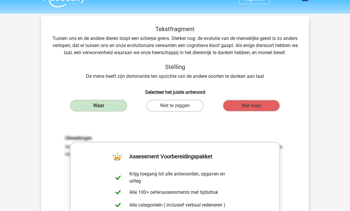
scroll to position [0, 0]
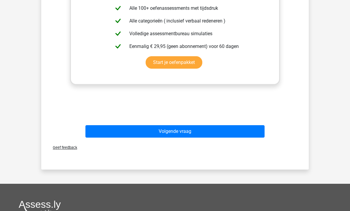
click at [100, 138] on button "Volgende vraag" at bounding box center [174, 131] width 179 height 12
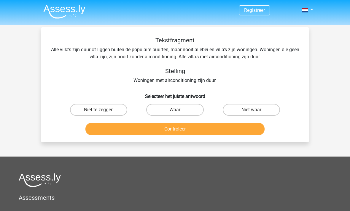
click at [101, 111] on input "Niet te zeggen" at bounding box center [101, 112] width 4 height 4
radio input "true"
click at [188, 129] on button "Controleer" at bounding box center [174, 129] width 179 height 12
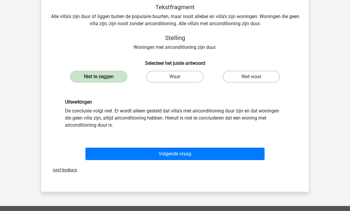
scroll to position [33, 0]
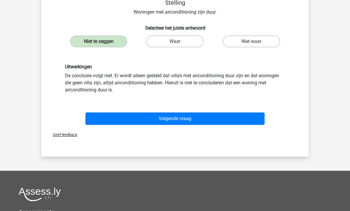
click at [210, 122] on button "Volgende vraag" at bounding box center [174, 119] width 179 height 12
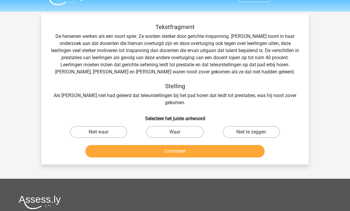
scroll to position [13, 0]
click at [161, 126] on label "Waar" at bounding box center [174, 132] width 57 height 12
click at [175, 132] on input "Waar" at bounding box center [177, 134] width 4 height 4
radio input "true"
click at [143, 145] on button "Controleer" at bounding box center [174, 151] width 179 height 12
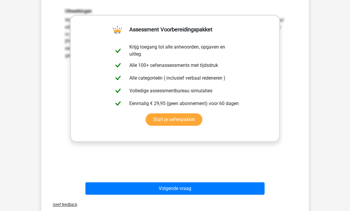
click at [111, 183] on button "Volgende vraag" at bounding box center [174, 189] width 179 height 12
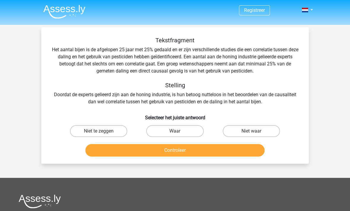
scroll to position [1, 0]
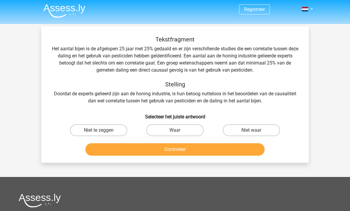
click at [84, 131] on label "Niet te zeggen" at bounding box center [98, 130] width 57 height 12
click at [99, 131] on input "Niet te zeggen" at bounding box center [101, 132] width 4 height 4
radio input "true"
click at [218, 148] on button "Controleer" at bounding box center [174, 149] width 179 height 12
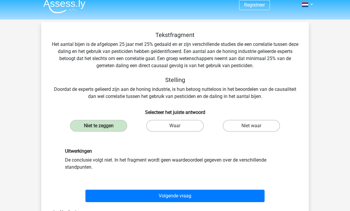
scroll to position [0, 0]
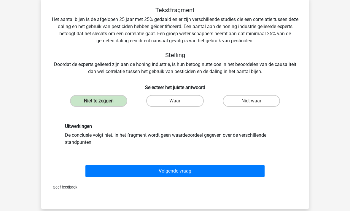
click at [221, 166] on button "Volgende vraag" at bounding box center [174, 171] width 179 height 12
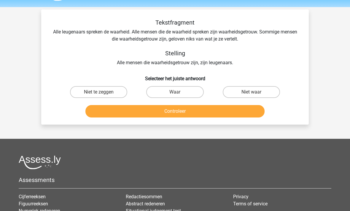
scroll to position [18, 0]
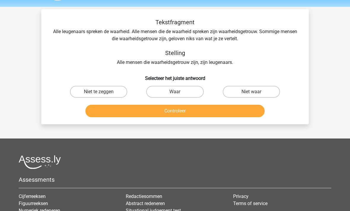
click at [258, 93] on label "Niet waar" at bounding box center [250, 92] width 57 height 12
click at [255, 93] on input "Niet waar" at bounding box center [253, 94] width 4 height 4
radio input "true"
click at [239, 111] on button "Controleer" at bounding box center [174, 111] width 179 height 12
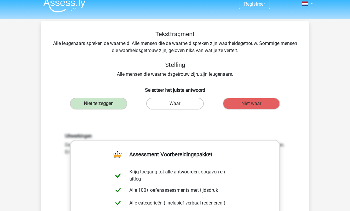
scroll to position [4, 0]
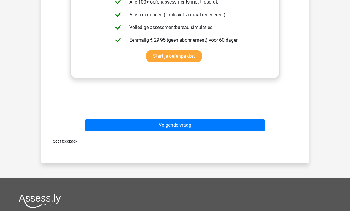
click at [234, 122] on button "Volgende vraag" at bounding box center [174, 125] width 179 height 12
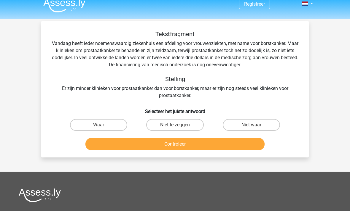
scroll to position [6, 0]
click at [193, 125] on label "Niet te zeggen" at bounding box center [174, 125] width 57 height 12
click at [179, 125] on input "Niet te zeggen" at bounding box center [177, 127] width 4 height 4
radio input "true"
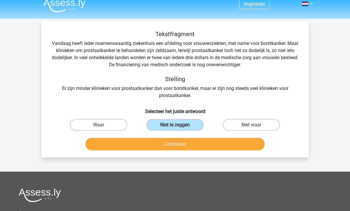
click at [189, 147] on button "Controleer" at bounding box center [174, 144] width 179 height 12
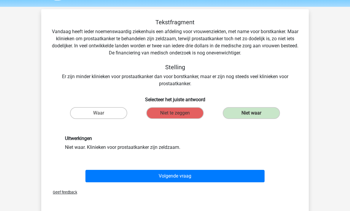
scroll to position [18, 0]
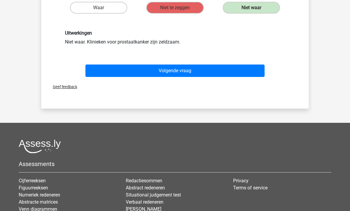
click at [216, 67] on button "Volgende vraag" at bounding box center [174, 71] width 179 height 12
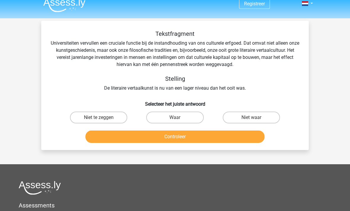
scroll to position [6, 0]
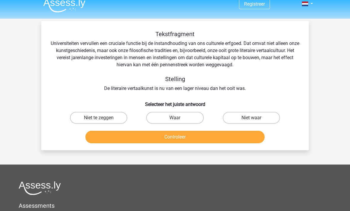
click at [261, 118] on label "Niet waar" at bounding box center [250, 118] width 57 height 12
click at [255, 118] on input "Niet waar" at bounding box center [253, 120] width 4 height 4
radio input "true"
click at [210, 137] on button "Controleer" at bounding box center [174, 137] width 179 height 12
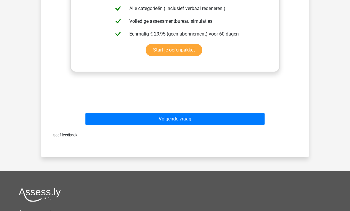
click at [207, 120] on button "Volgende vraag" at bounding box center [174, 119] width 179 height 12
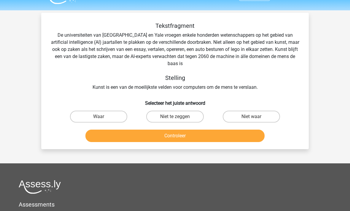
scroll to position [15, 0]
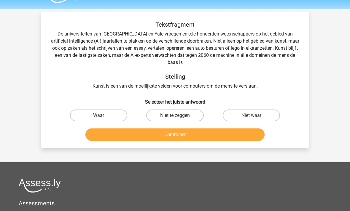
click at [113, 116] on label "Waar" at bounding box center [98, 116] width 57 height 12
click at [103, 116] on input "Waar" at bounding box center [101, 118] width 4 height 4
radio input "true"
click at [192, 133] on button "Controleer" at bounding box center [174, 135] width 179 height 12
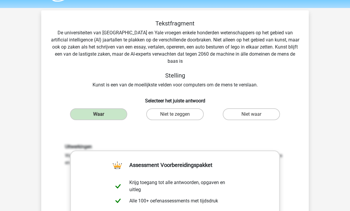
scroll to position [0, 0]
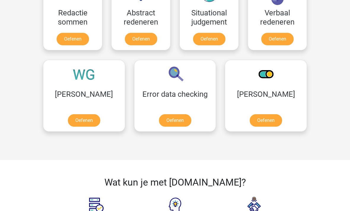
scroll to position [462, 0]
click at [249, 121] on link "Oefenen" at bounding box center [265, 120] width 32 height 12
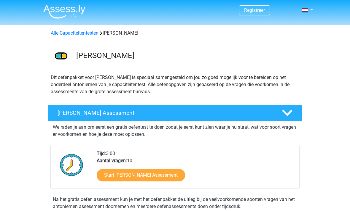
scroll to position [33, 0]
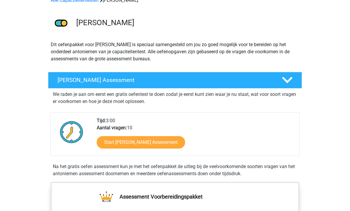
click at [185, 143] on link "Start [PERSON_NAME] Assessment" at bounding box center [141, 143] width 88 height 12
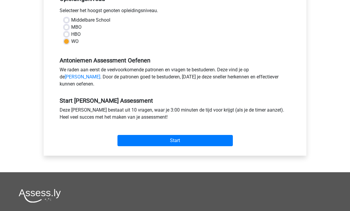
scroll to position [133, 0]
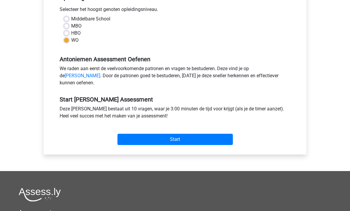
click at [200, 145] on input "Start" at bounding box center [174, 139] width 115 height 11
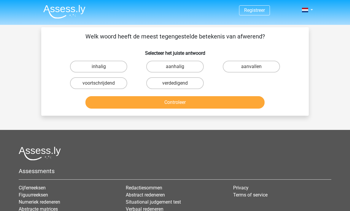
click at [262, 66] on label "aanvallen" at bounding box center [250, 67] width 57 height 12
click at [255, 67] on input "aanvallen" at bounding box center [253, 69] width 4 height 4
radio input "true"
click at [246, 102] on button "Controleer" at bounding box center [174, 102] width 179 height 12
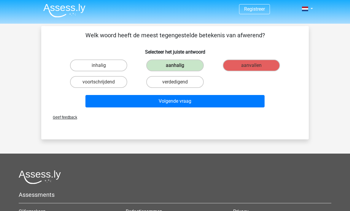
click at [249, 100] on button "Volgende vraag" at bounding box center [174, 101] width 179 height 12
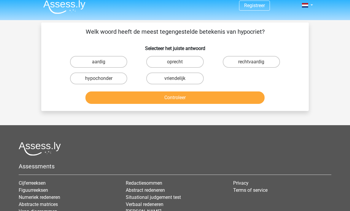
scroll to position [4, 0]
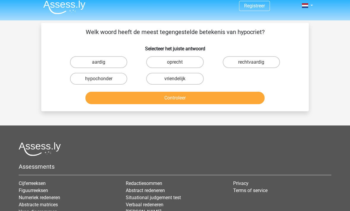
click at [107, 81] on label "hypochonder" at bounding box center [98, 79] width 57 height 12
click at [103, 81] on input "hypochonder" at bounding box center [101, 81] width 4 height 4
radio input "true"
click at [171, 99] on button "Controleer" at bounding box center [174, 98] width 179 height 12
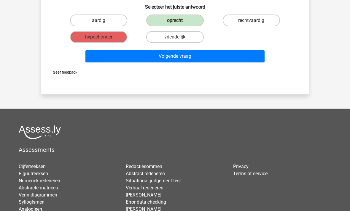
click at [210, 56] on button "Volgende vraag" at bounding box center [174, 56] width 179 height 12
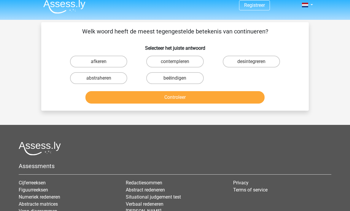
scroll to position [9, 0]
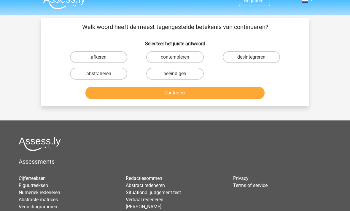
click at [182, 74] on label "beëindigen" at bounding box center [174, 74] width 57 height 12
click at [179, 74] on input "beëindigen" at bounding box center [177, 76] width 4 height 4
radio input "true"
click at [175, 91] on button "Controleer" at bounding box center [174, 93] width 179 height 12
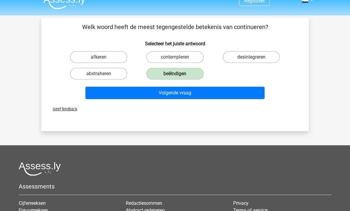
click at [188, 91] on button "Volgende vraag" at bounding box center [174, 93] width 179 height 12
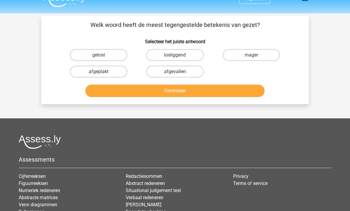
scroll to position [8, 0]
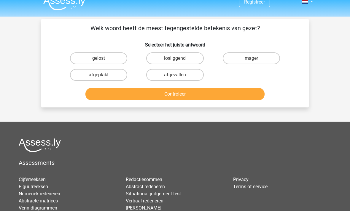
click at [252, 61] on input "mager" at bounding box center [253, 60] width 4 height 4
radio input "true"
click at [211, 95] on button "Controleer" at bounding box center [174, 94] width 179 height 12
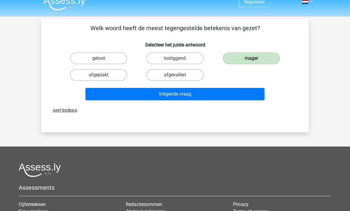
click at [198, 96] on button "Volgende vraag" at bounding box center [174, 94] width 179 height 12
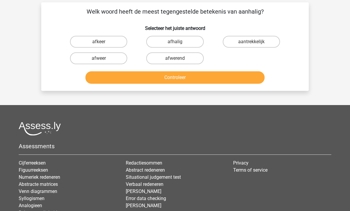
scroll to position [7, 0]
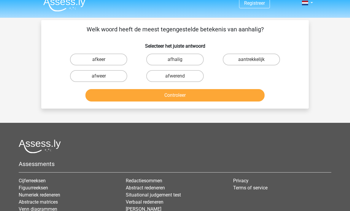
click at [189, 76] on label "afwerend" at bounding box center [174, 76] width 57 height 12
click at [179, 76] on input "afwerend" at bounding box center [177, 78] width 4 height 4
radio input "true"
click at [182, 92] on button "Controleer" at bounding box center [174, 95] width 179 height 12
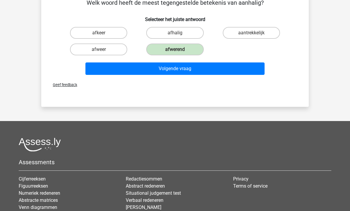
scroll to position [42, 0]
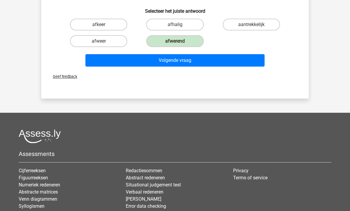
click at [222, 57] on button "Volgende vraag" at bounding box center [174, 60] width 179 height 12
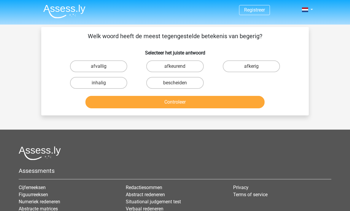
scroll to position [0, 0]
click at [185, 68] on label "afkeurend" at bounding box center [174, 67] width 57 height 12
click at [179, 68] on input "afkeurend" at bounding box center [177, 69] width 4 height 4
radio input "true"
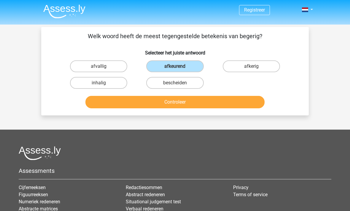
click at [174, 104] on button "Controleer" at bounding box center [174, 102] width 179 height 12
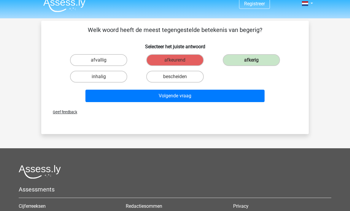
click at [217, 95] on button "Volgende vraag" at bounding box center [174, 96] width 179 height 12
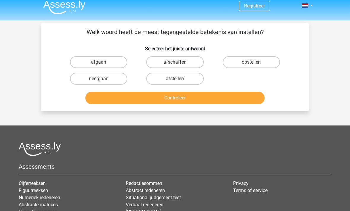
scroll to position [0, 0]
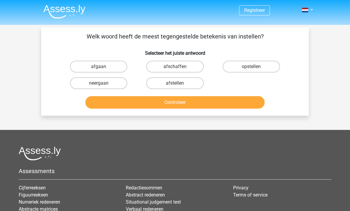
click at [186, 67] on label "afschaffen" at bounding box center [174, 67] width 57 height 12
click at [179, 67] on input "afschaffen" at bounding box center [177, 69] width 4 height 4
radio input "true"
click at [176, 99] on button "Controleer" at bounding box center [174, 102] width 179 height 12
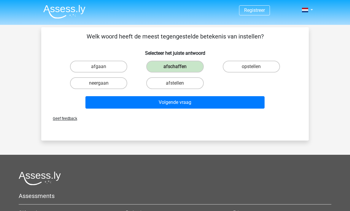
click at [184, 101] on button "Volgende vraag" at bounding box center [174, 102] width 179 height 12
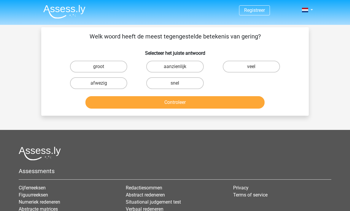
click at [252, 67] on label "veel" at bounding box center [250, 67] width 57 height 12
click at [252, 67] on input "veel" at bounding box center [253, 69] width 4 height 4
radio input "true"
click at [198, 103] on button "Controleer" at bounding box center [174, 102] width 179 height 12
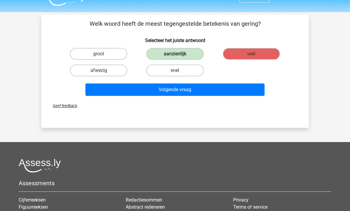
click at [205, 89] on button "Volgende vraag" at bounding box center [174, 90] width 179 height 12
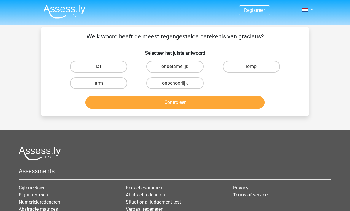
click at [250, 63] on label "lomp" at bounding box center [250, 67] width 57 height 12
click at [251, 67] on input "lomp" at bounding box center [253, 69] width 4 height 4
radio input "true"
click at [201, 98] on button "Controleer" at bounding box center [174, 102] width 179 height 12
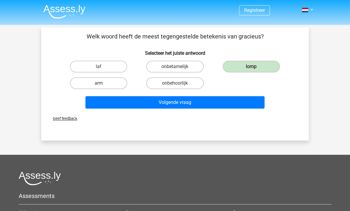
click at [197, 99] on button "Volgende vraag" at bounding box center [174, 102] width 179 height 12
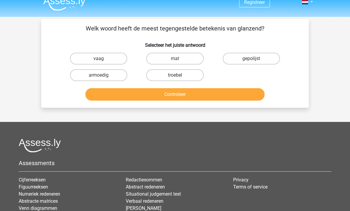
scroll to position [8, 0]
click at [188, 61] on label "mat" at bounding box center [174, 59] width 57 height 12
click at [179, 61] on input "mat" at bounding box center [177, 61] width 4 height 4
radio input "true"
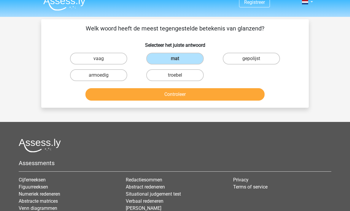
click at [183, 97] on button "Controleer" at bounding box center [174, 94] width 179 height 12
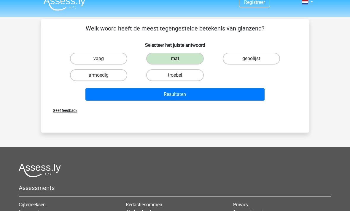
click at [188, 95] on button "Resultaten" at bounding box center [174, 94] width 179 height 12
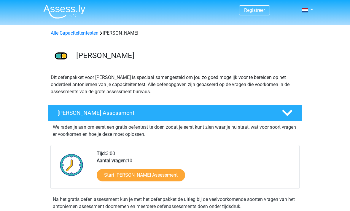
scroll to position [52, 0]
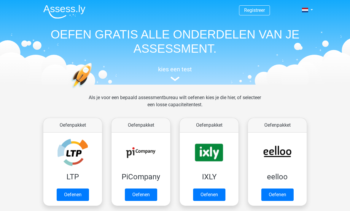
scroll to position [482, 0]
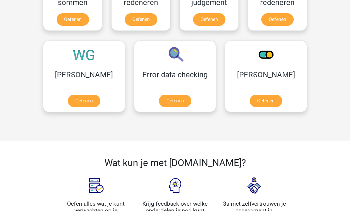
click at [159, 97] on link "Oefenen" at bounding box center [175, 101] width 32 height 12
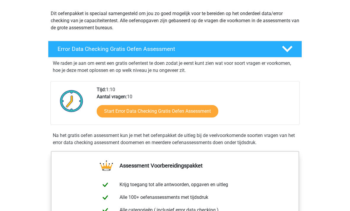
scroll to position [68, 0]
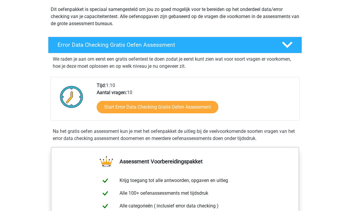
click at [206, 109] on link "Start Error Data Checking Gratis Oefen Assessment" at bounding box center [157, 107] width 121 height 12
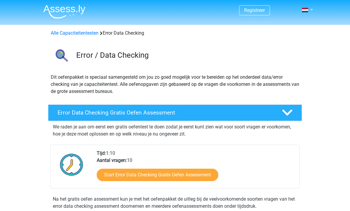
scroll to position [87, 0]
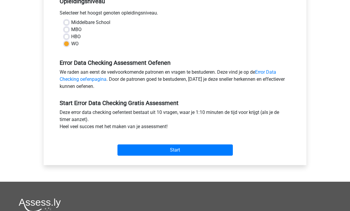
scroll to position [131, 0]
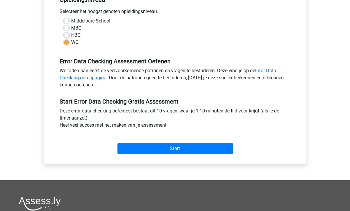
click at [183, 150] on input "Start" at bounding box center [174, 148] width 115 height 11
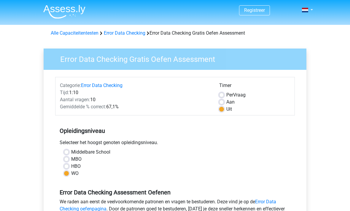
scroll to position [150, 0]
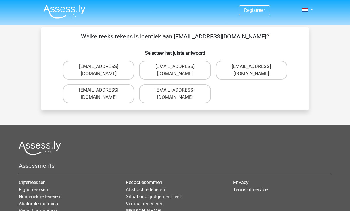
click at [204, 68] on label "[EMAIL_ADDRESS][DOMAIN_NAME]" at bounding box center [174, 70] width 71 height 19
click at [179, 68] on input "[EMAIL_ADDRESS][DOMAIN_NAME]" at bounding box center [177, 69] width 4 height 4
radio input "true"
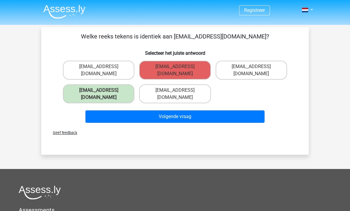
click at [190, 111] on button "Volgende vraag" at bounding box center [174, 117] width 179 height 12
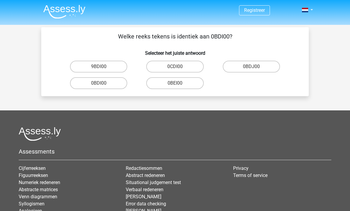
click at [113, 82] on label "0BDI00" at bounding box center [98, 83] width 57 height 12
click at [103, 83] on input "0BDI00" at bounding box center [101, 85] width 4 height 4
radio input "true"
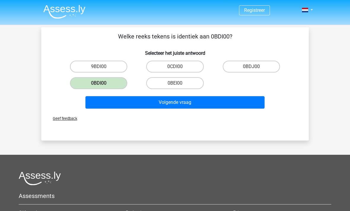
click at [177, 99] on button "Volgende vraag" at bounding box center [174, 102] width 179 height 12
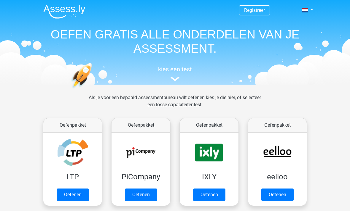
scroll to position [482, 0]
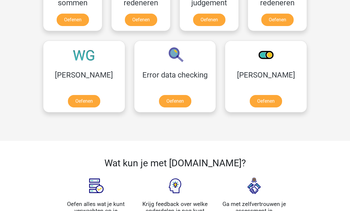
click at [74, 97] on link "Oefenen" at bounding box center [84, 101] width 32 height 12
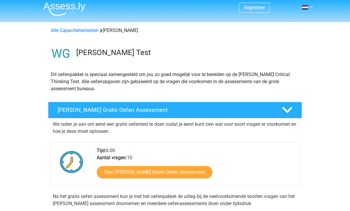
scroll to position [5, 0]
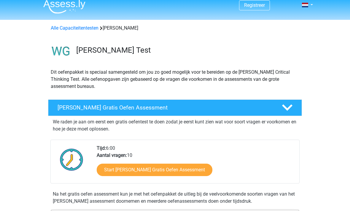
click at [172, 172] on link "Start [PERSON_NAME] Gratis Oefen Assessment" at bounding box center [155, 170] width 116 height 12
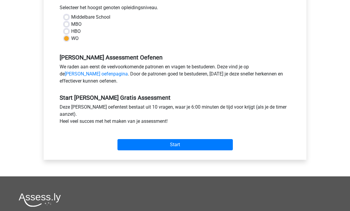
scroll to position [166, 0]
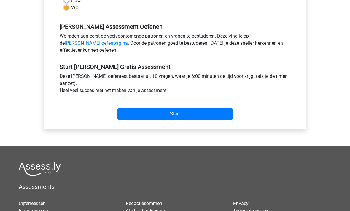
click at [200, 119] on input "Start" at bounding box center [174, 113] width 115 height 11
